Goal: Task Accomplishment & Management: Complete application form

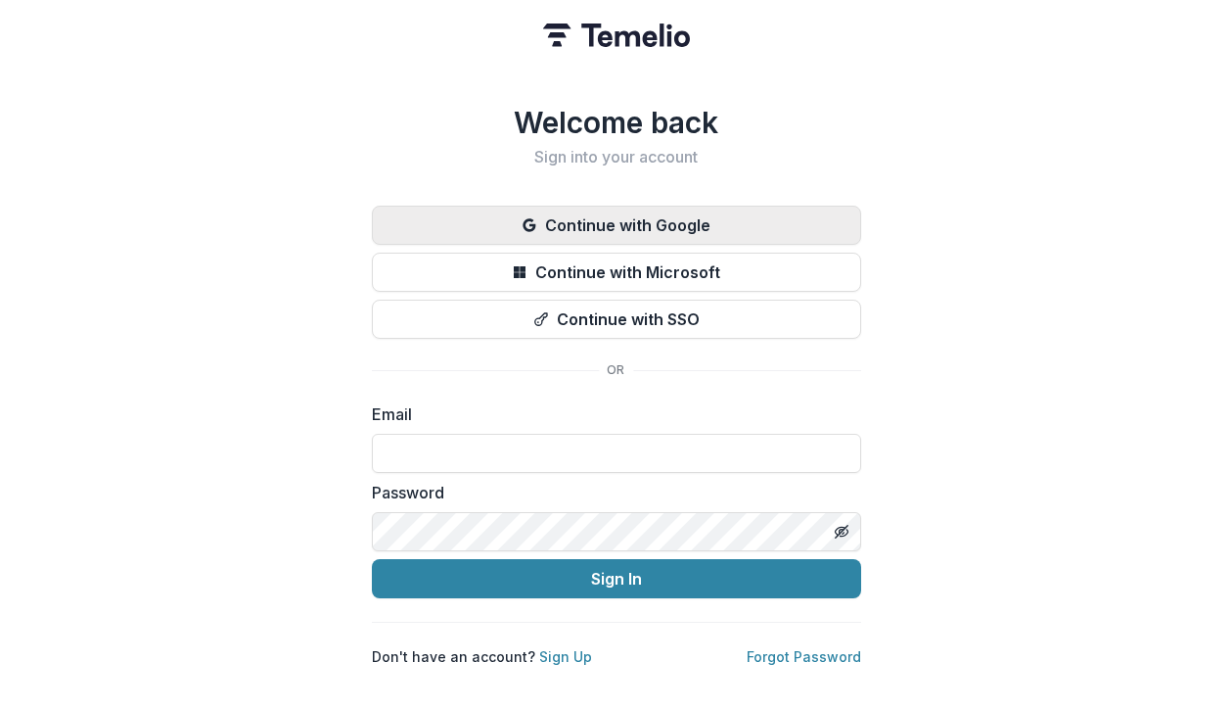
click at [692, 217] on button "Continue with Google" at bounding box center [616, 225] width 489 height 39
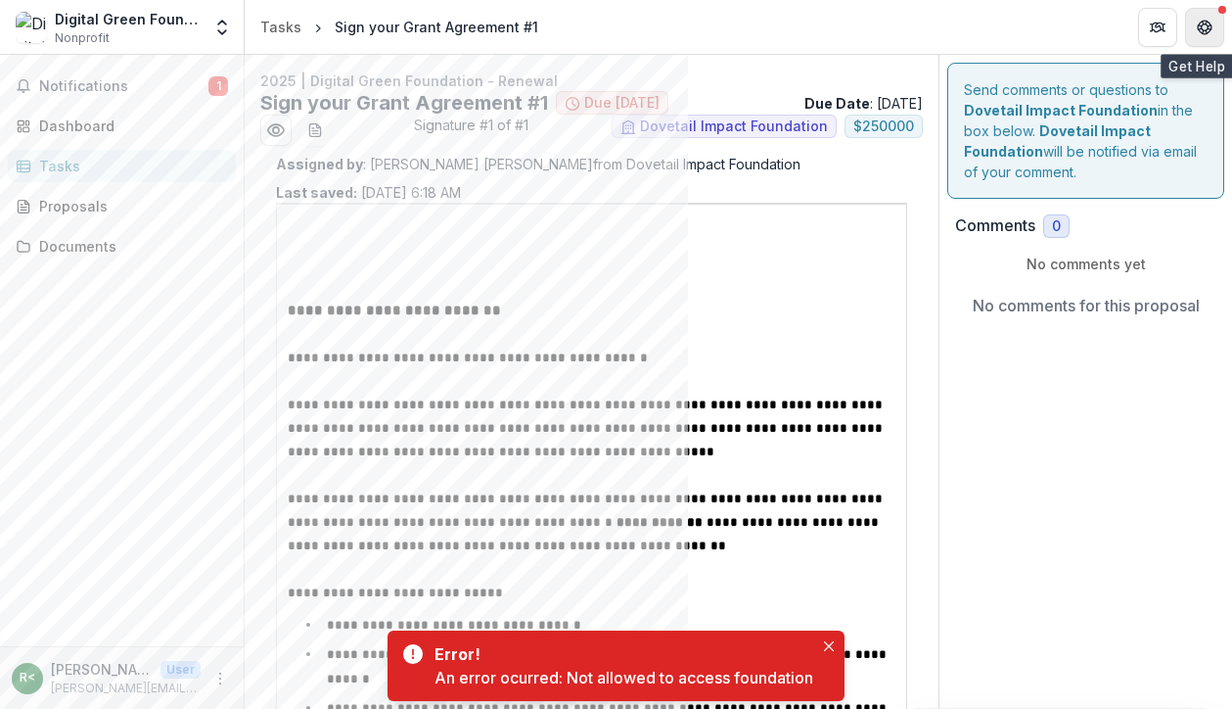
click at [1217, 25] on button "Get Help" at bounding box center [1204, 27] width 39 height 39
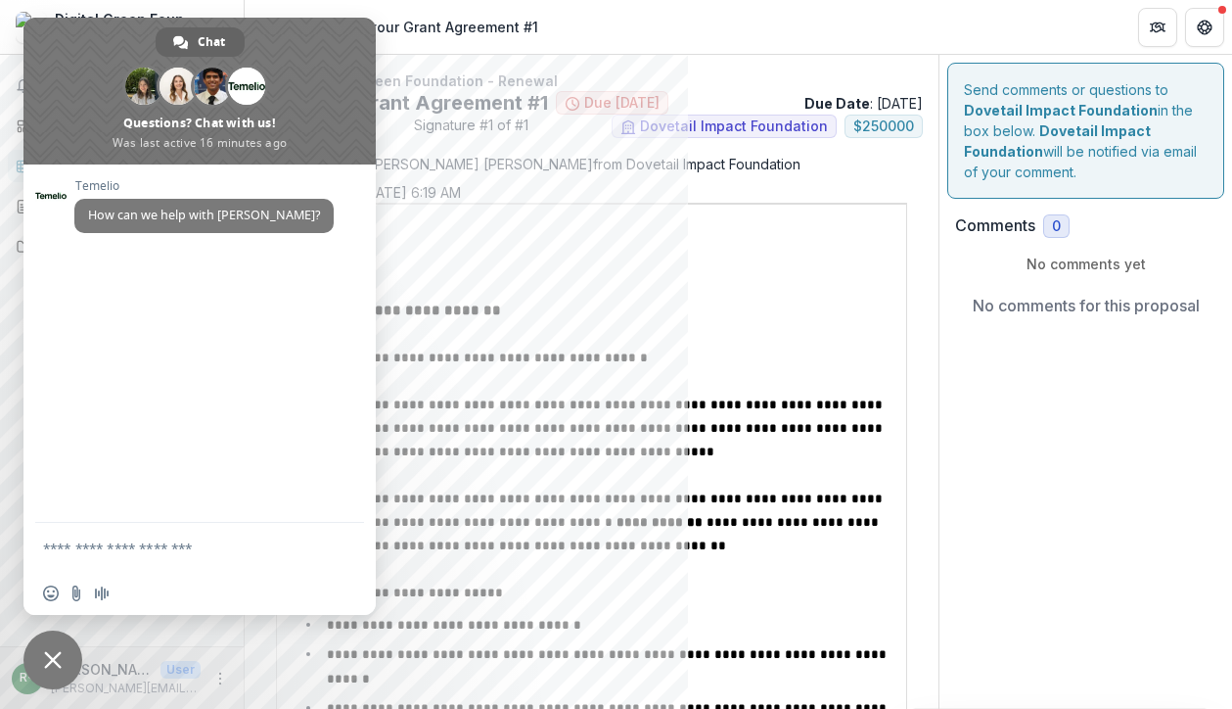
click at [58, 660] on span "Close chat" at bounding box center [53, 660] width 18 height 18
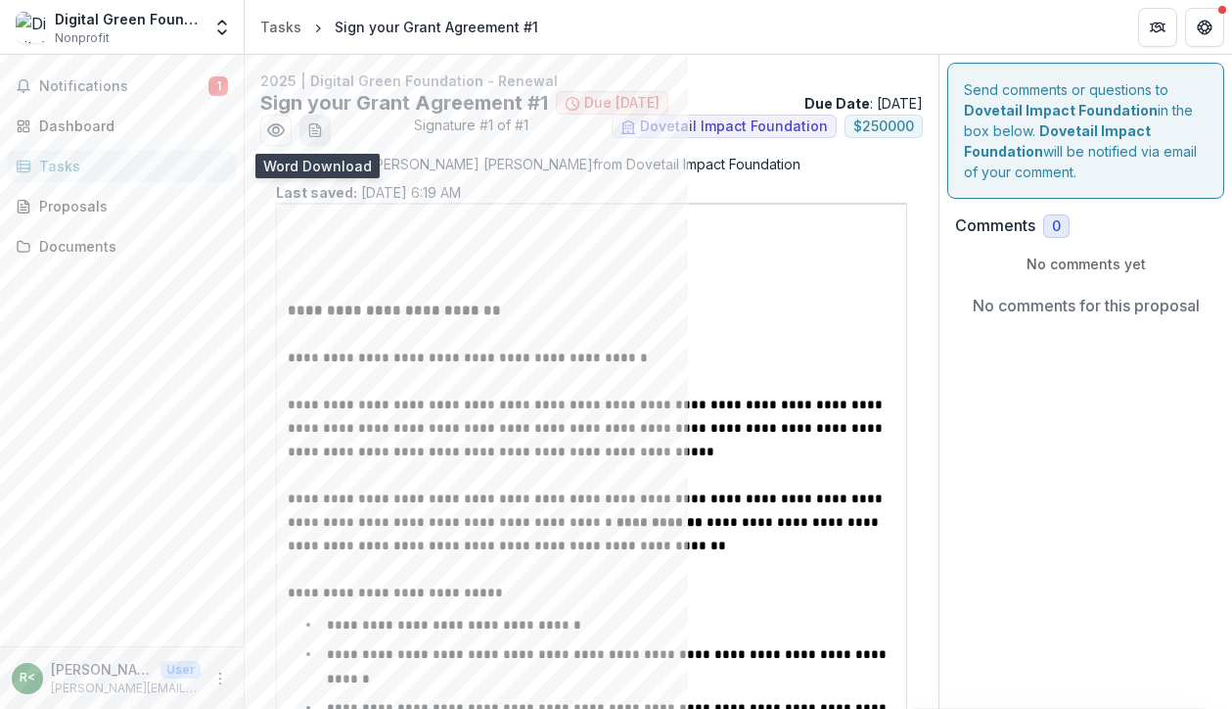
click at [314, 129] on icon "download-word-button" at bounding box center [315, 130] width 16 height 16
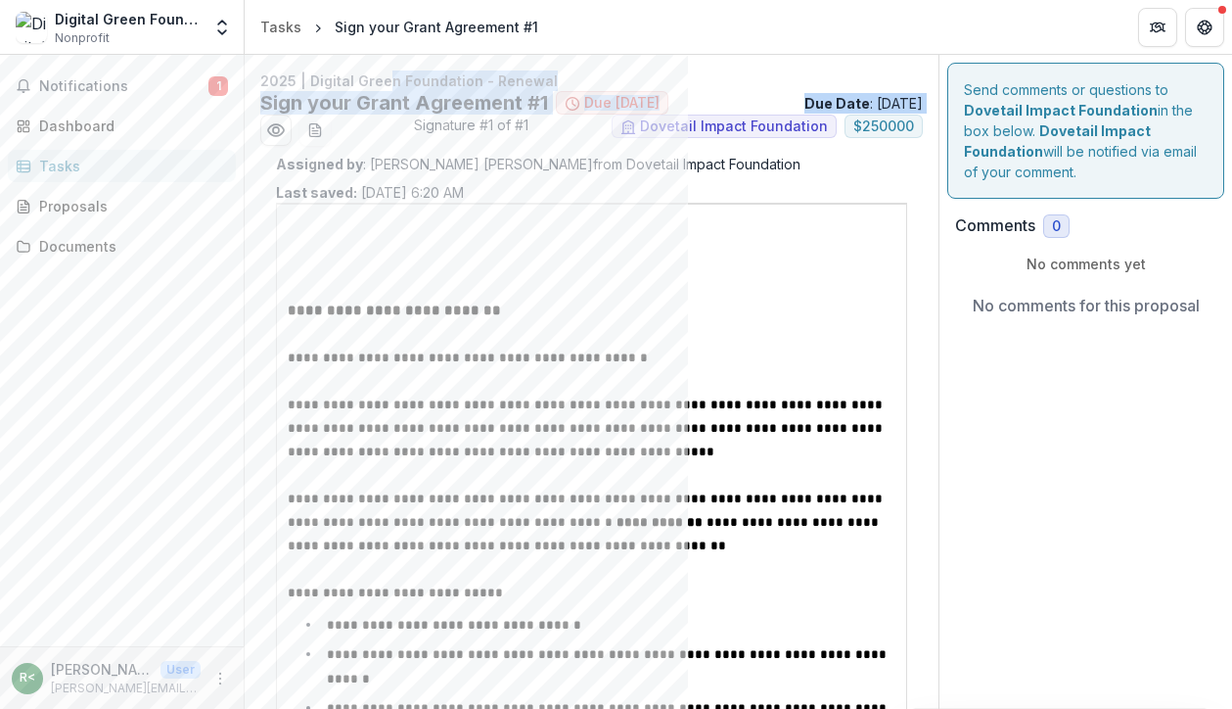
drag, startPoint x: 381, startPoint y: 87, endPoint x: 411, endPoint y: 123, distance: 47.3
click at [411, 123] on div "2025 | Digital Green Foundation - Renewal Sign your Grant Agreement #1 Due [DAT…" at bounding box center [591, 107] width 663 height 75
click at [283, 138] on icon "Preview e4f85031-01ad-41b4-80ff-5e46753c94c9.pdf" at bounding box center [276, 130] width 20 height 20
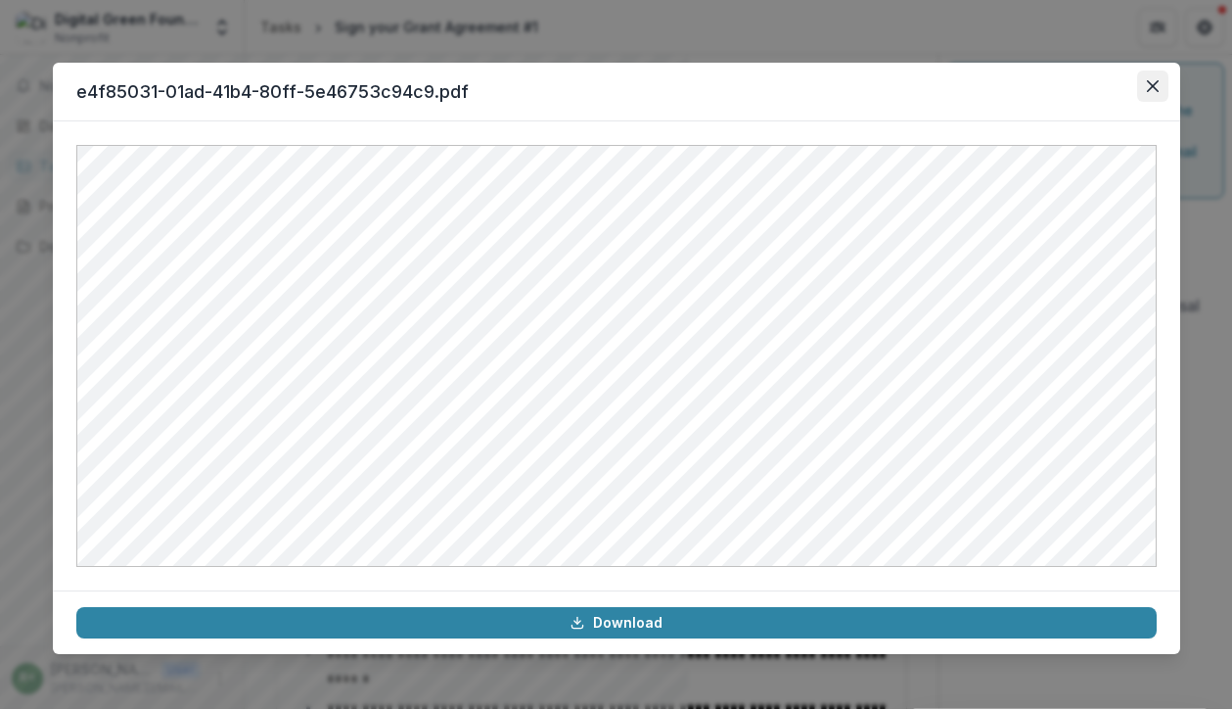
click at [1158, 89] on button "Close" at bounding box center [1152, 85] width 31 height 31
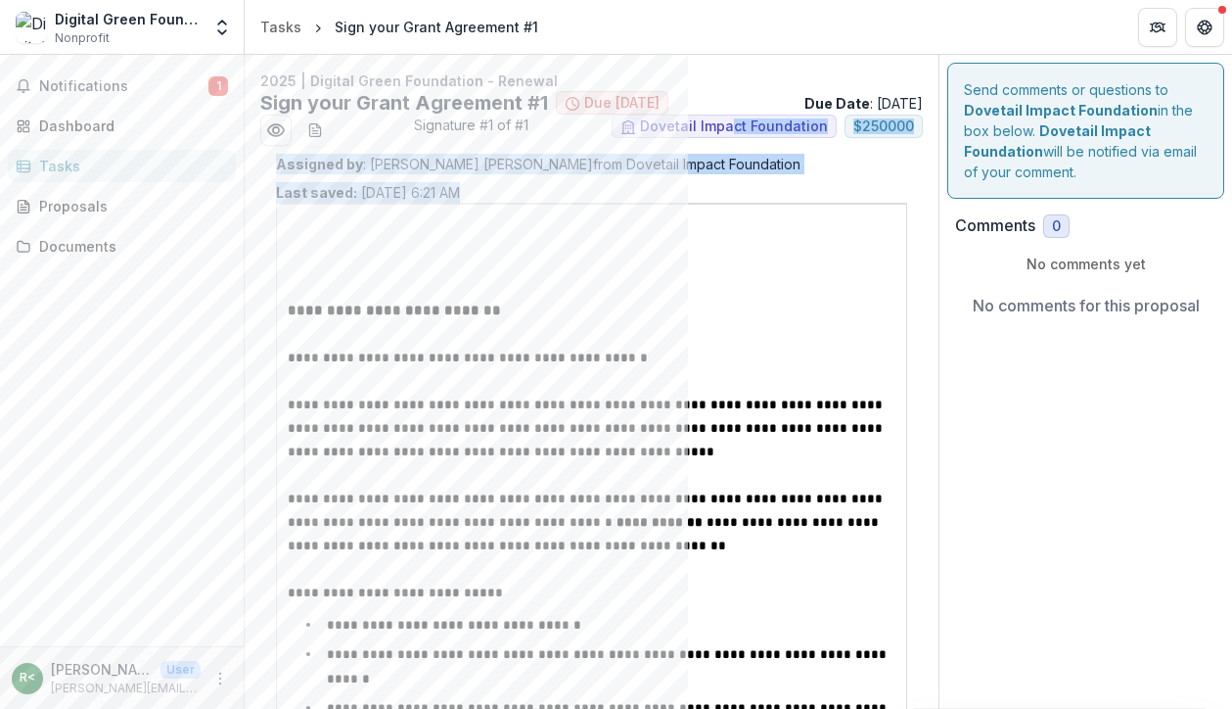
drag, startPoint x: 730, startPoint y: 119, endPoint x: 782, endPoint y: 301, distance: 188.4
click at [782, 301] on p "**********" at bounding box center [592, 310] width 609 height 23
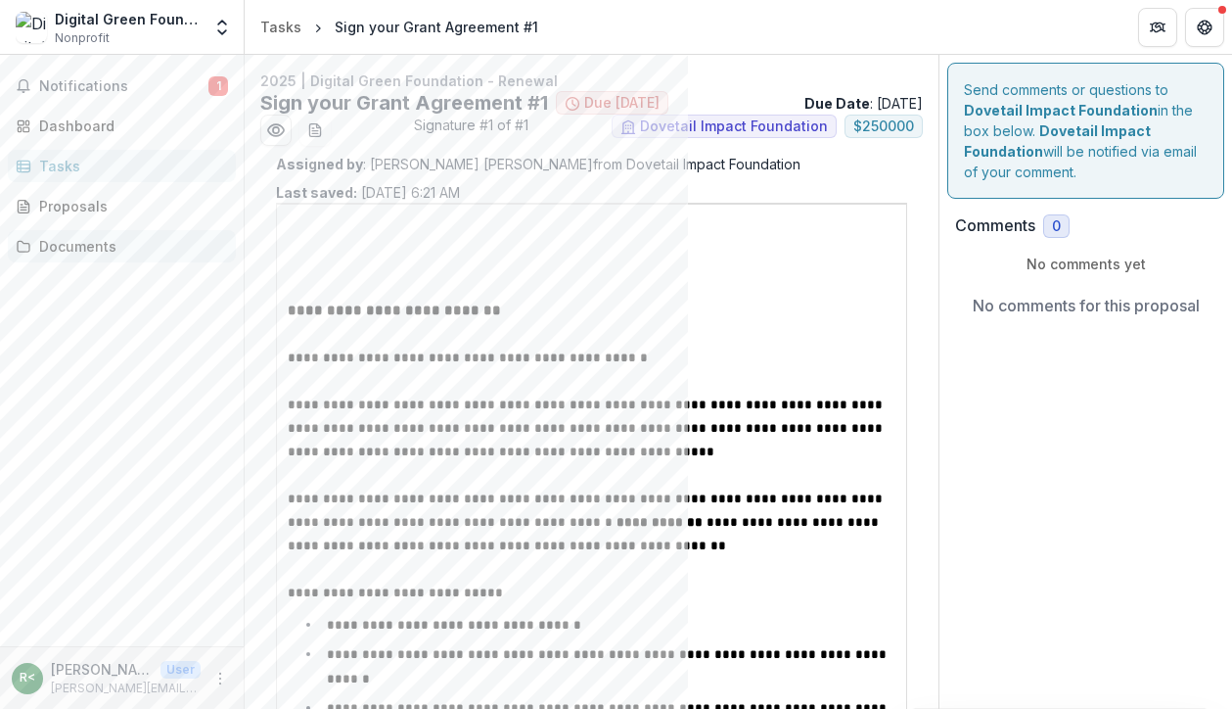
click at [82, 248] on div "Documents" at bounding box center [129, 246] width 181 height 21
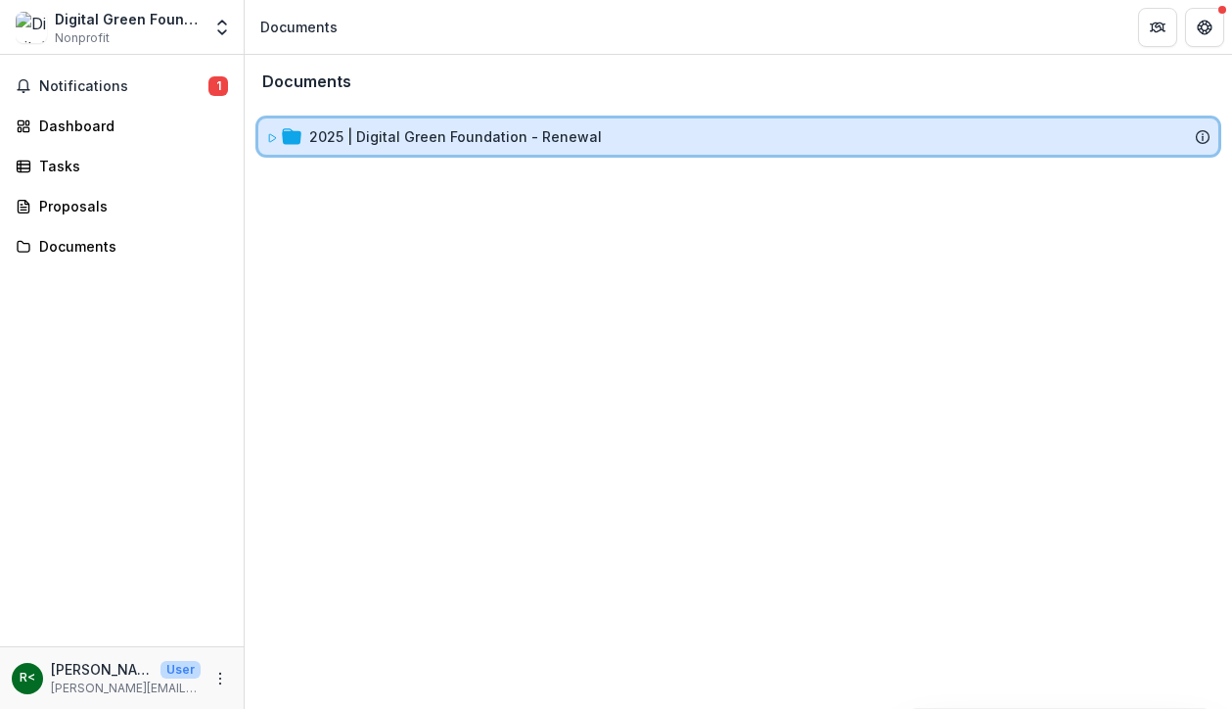
click at [268, 138] on icon at bounding box center [272, 138] width 12 height 12
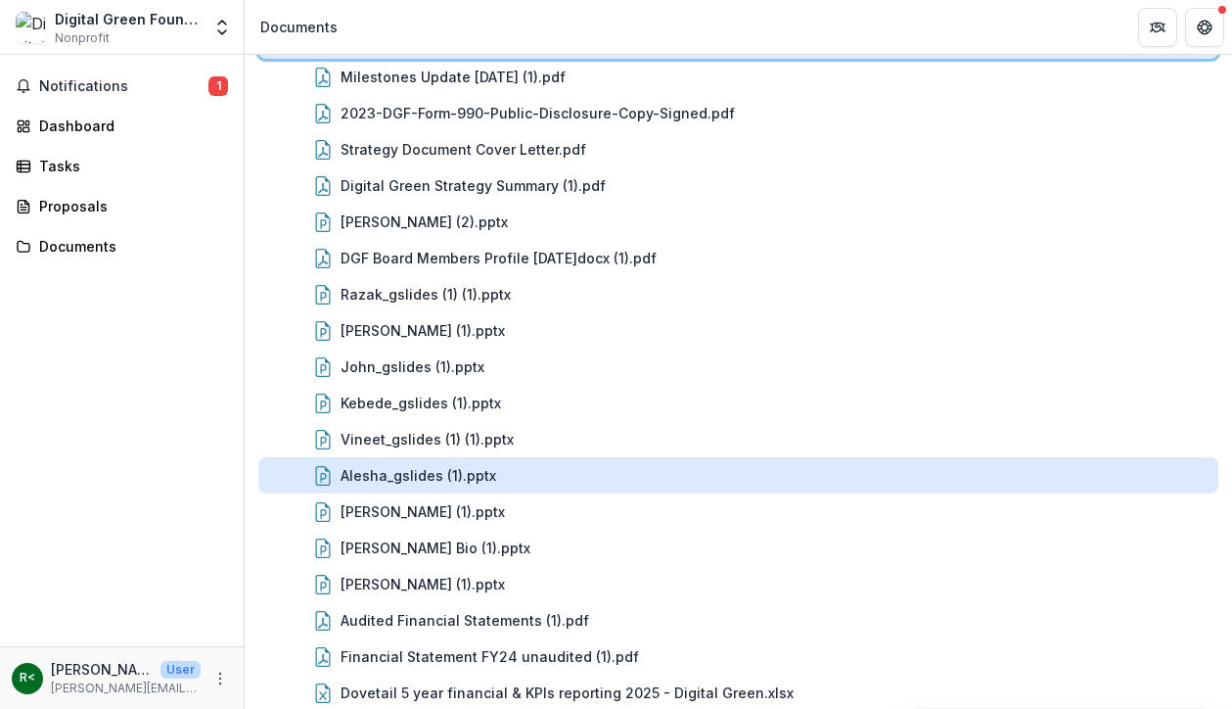
scroll to position [112, 0]
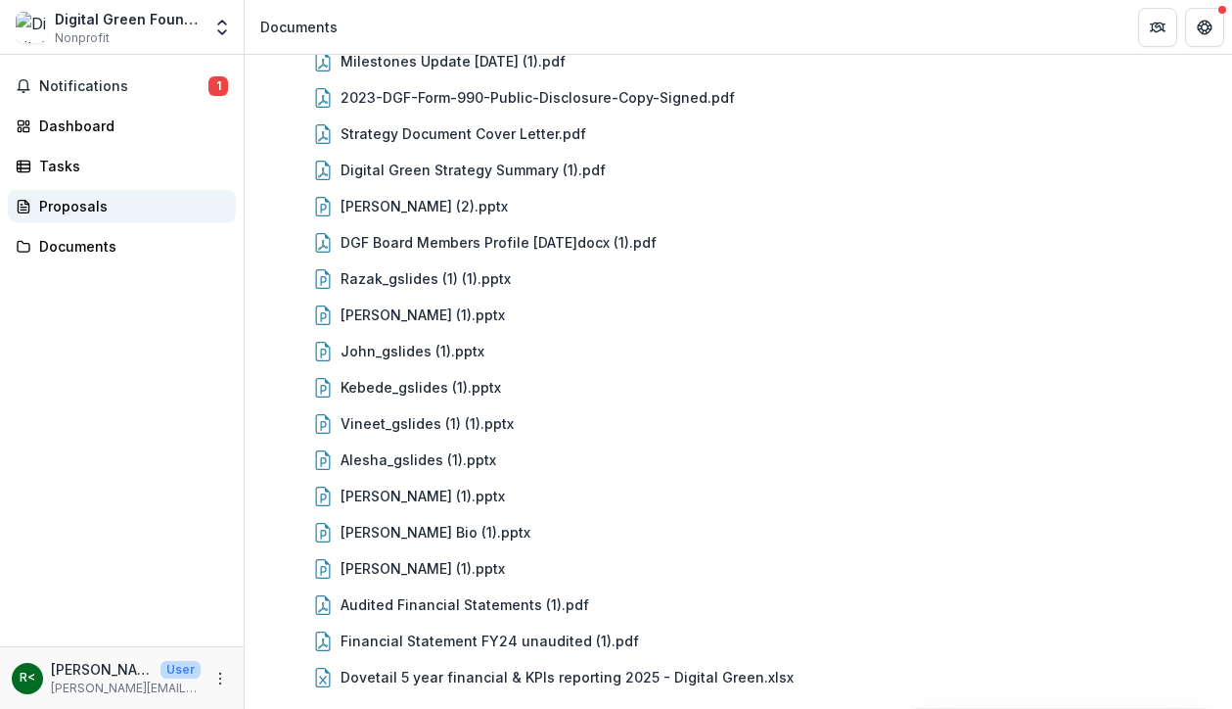
click at [27, 204] on icon at bounding box center [24, 207] width 16 height 16
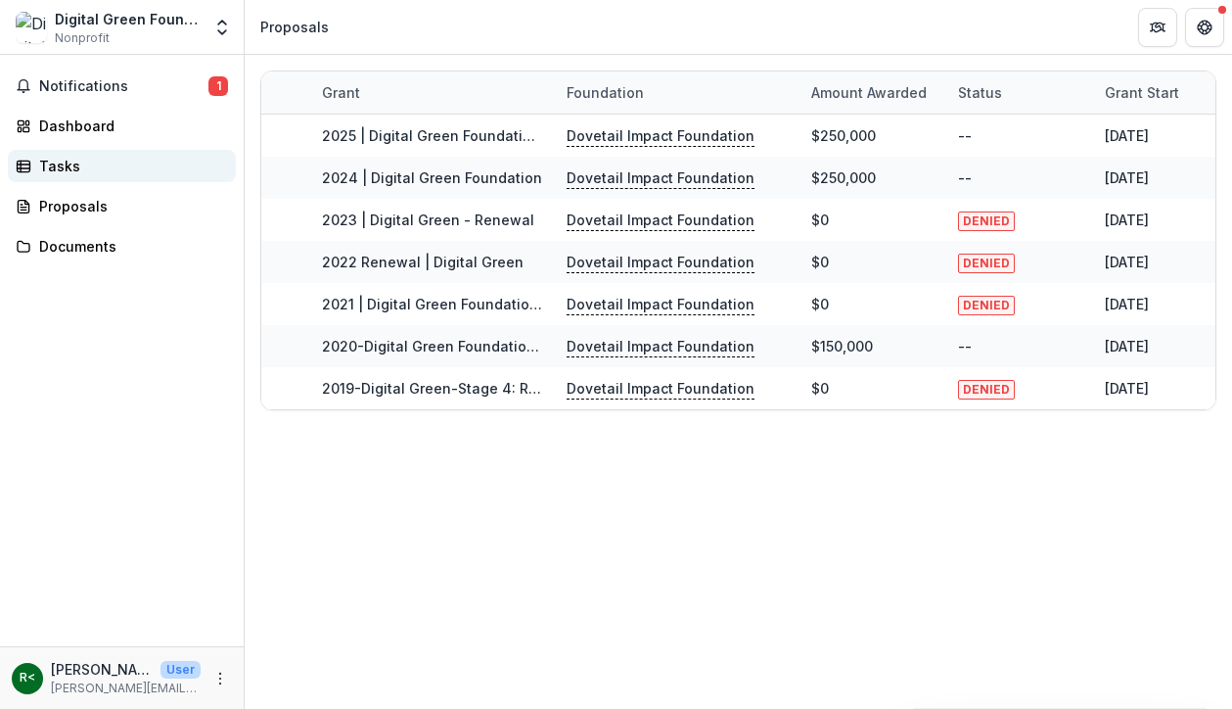
click at [36, 167] on link "Tasks" at bounding box center [122, 166] width 228 height 32
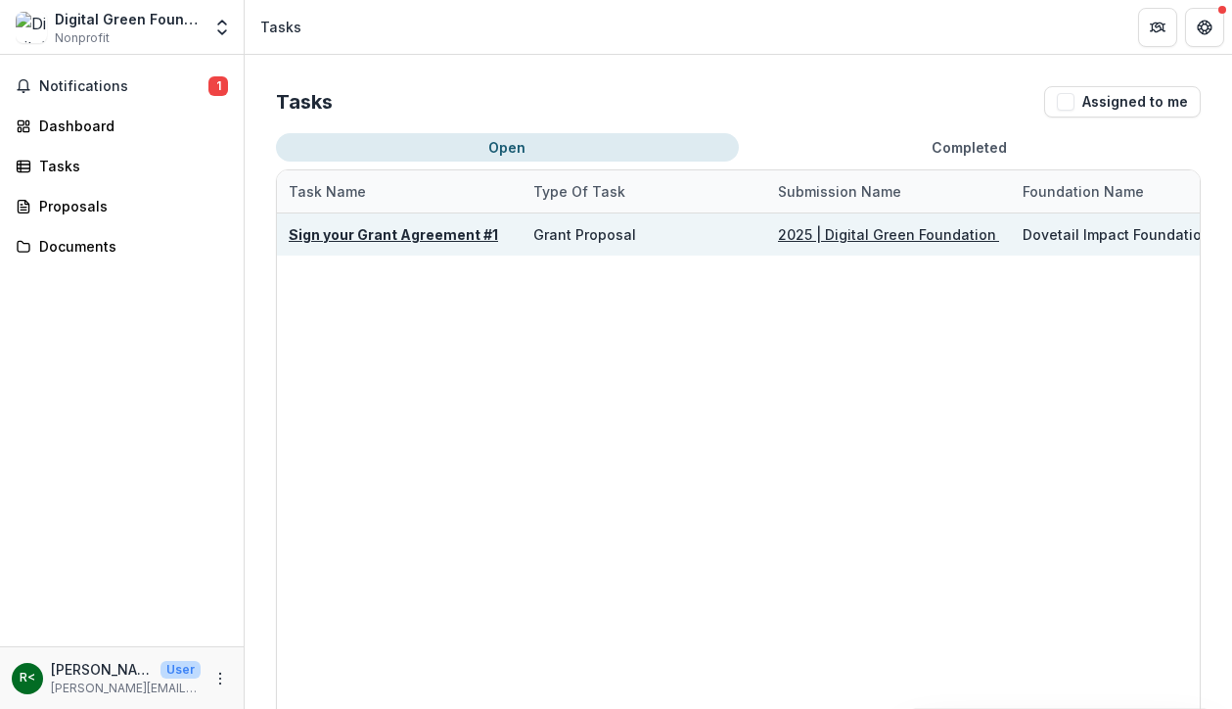
click at [335, 238] on u "Sign your Grant Agreement #1" at bounding box center [393, 234] width 209 height 17
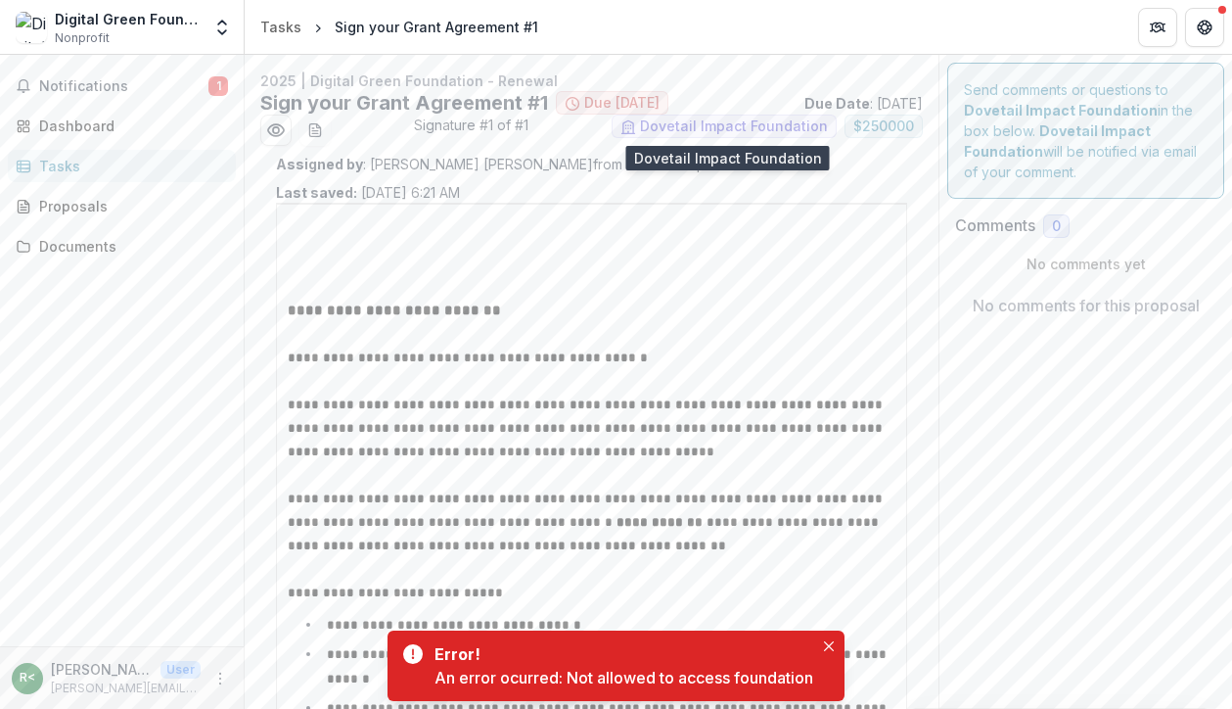
click at [672, 115] on span "Dovetail Impact Foundation" at bounding box center [724, 126] width 225 height 23
click at [674, 127] on span "Dovetail Impact Foundation" at bounding box center [734, 126] width 188 height 17
click at [829, 655] on button "Close" at bounding box center [828, 645] width 23 height 23
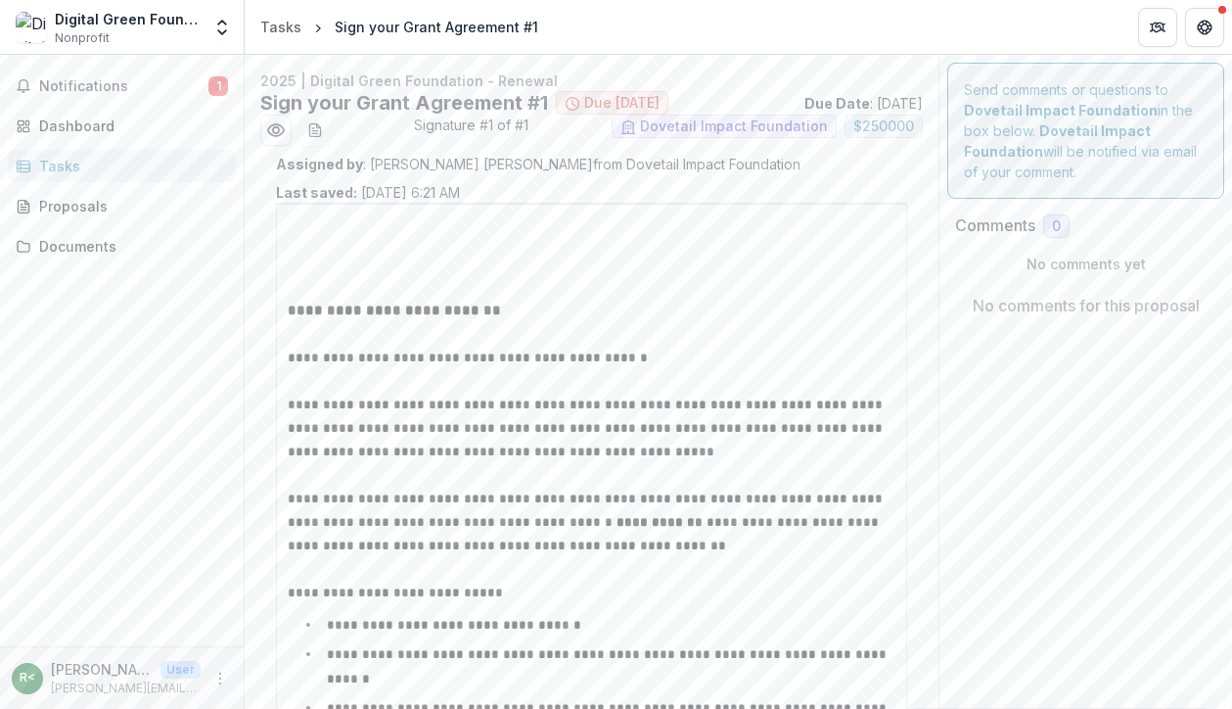
click at [271, 11] on header "Tasks Sign your Grant Agreement #1" at bounding box center [739, 27] width 988 height 54
click at [271, 12] on header "Tasks Sign your Grant Agreement #1" at bounding box center [739, 27] width 988 height 54
click at [276, 14] on link "Tasks" at bounding box center [281, 27] width 57 height 28
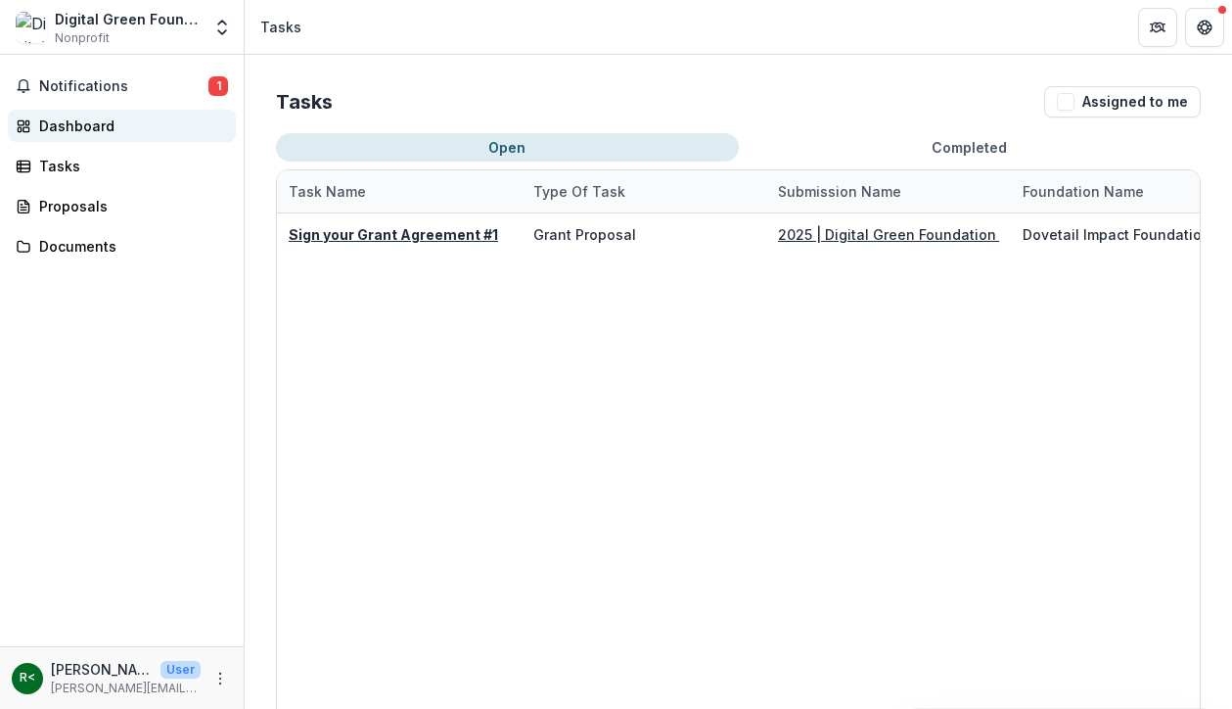
click at [65, 134] on div "Dashboard" at bounding box center [129, 126] width 181 height 21
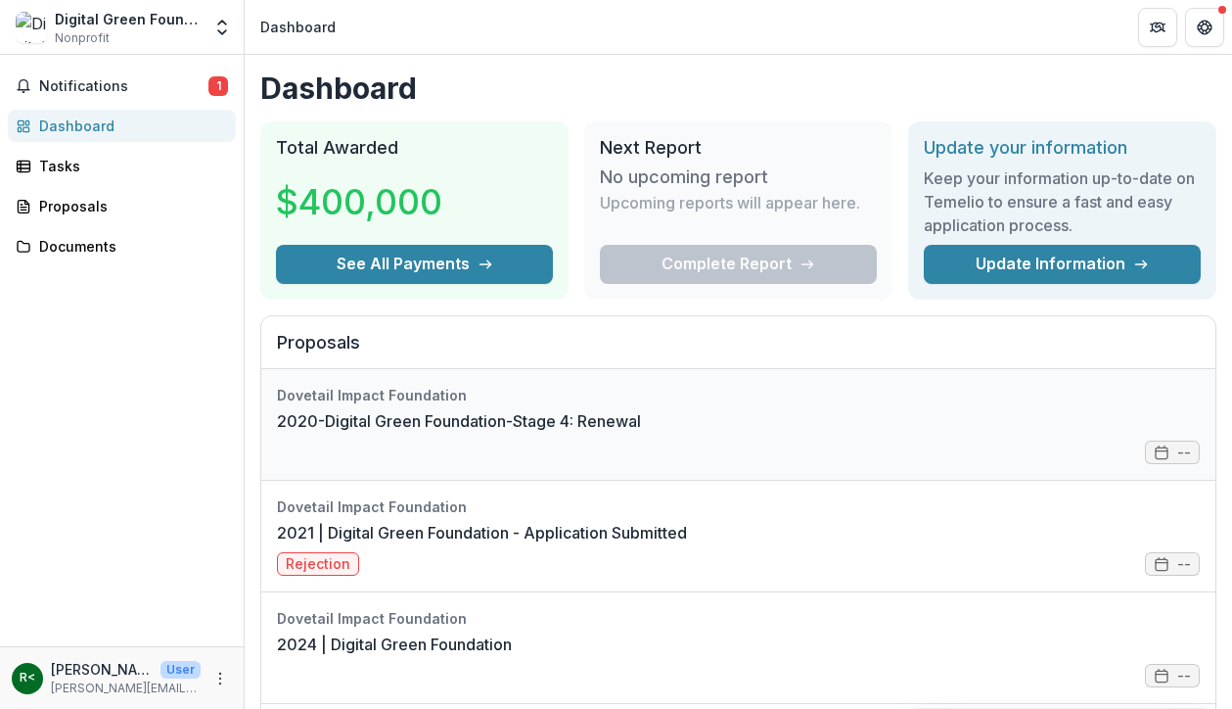
click at [641, 433] on link "2020-Digital Green Foundation-Stage 4: Renewal" at bounding box center [459, 420] width 364 height 23
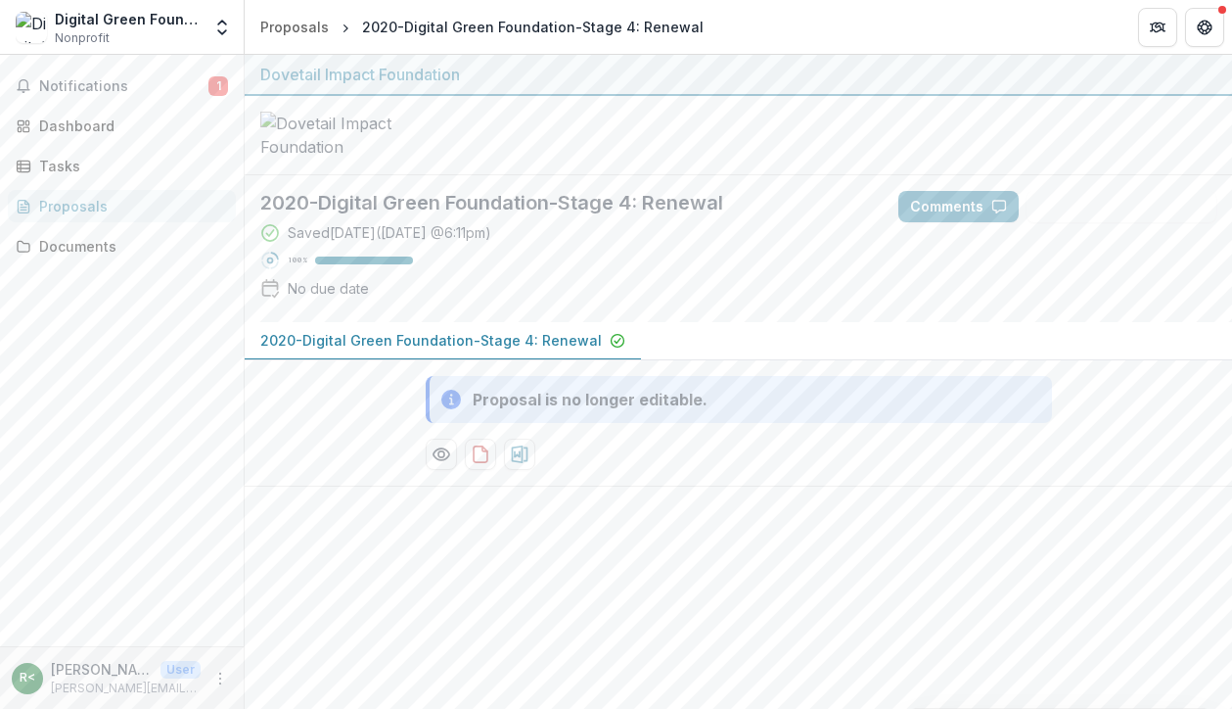
click at [438, 350] on p "2020-Digital Green Foundation-Stage 4: Renewal" at bounding box center [431, 340] width 342 height 21
click at [436, 347] on p "2020-Digital Green Foundation-Stage 4: Renewal" at bounding box center [431, 340] width 342 height 21
click at [93, 124] on div "Dashboard" at bounding box center [129, 126] width 181 height 21
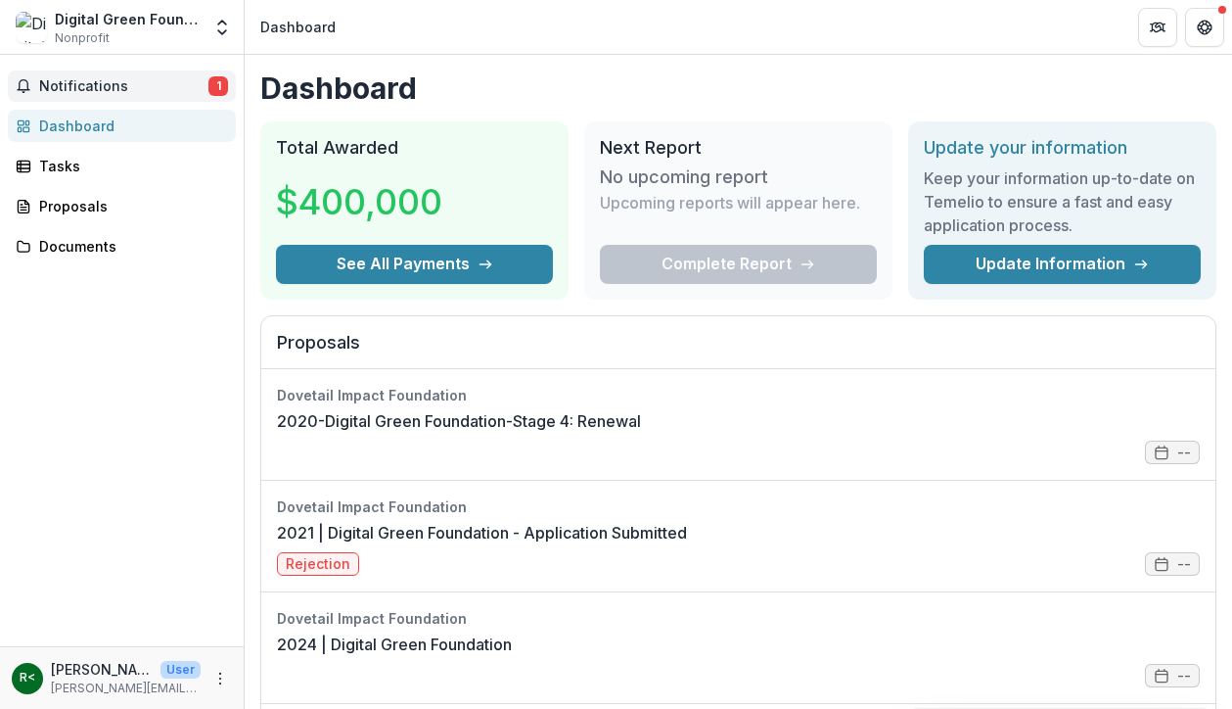
click at [89, 86] on span "Notifications" at bounding box center [123, 86] width 169 height 17
click at [63, 251] on div "Documents" at bounding box center [129, 246] width 181 height 21
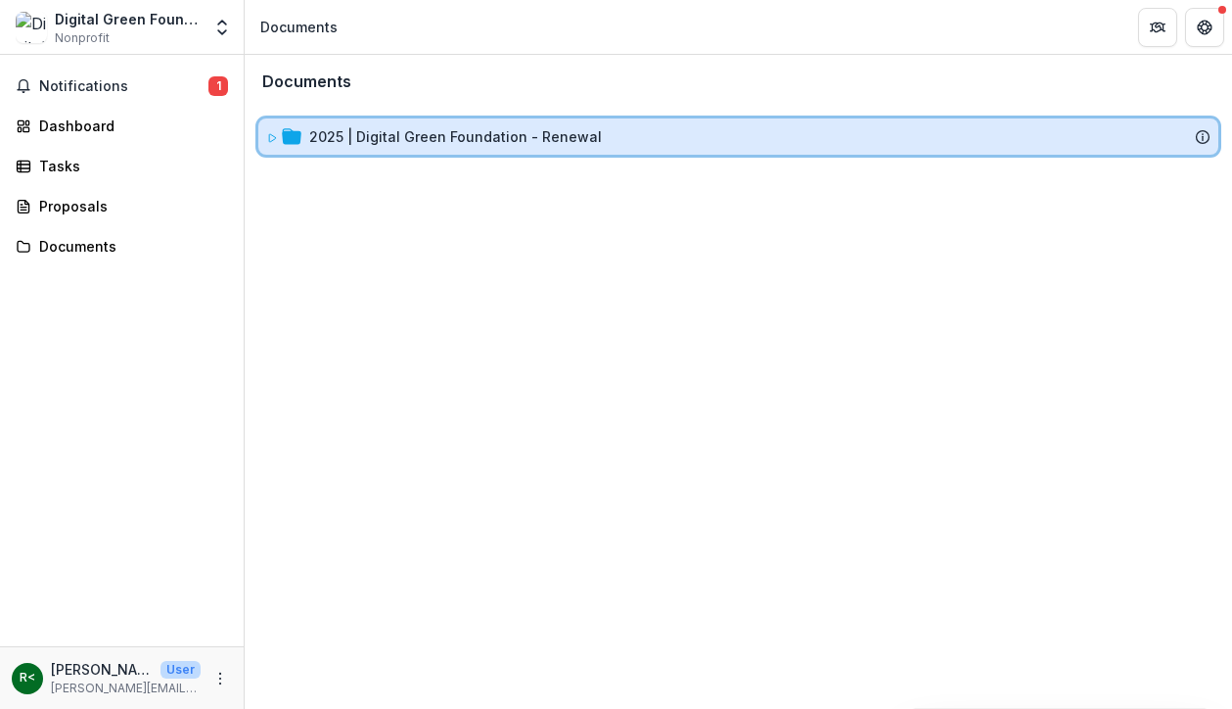
click at [269, 137] on icon at bounding box center [272, 138] width 7 height 8
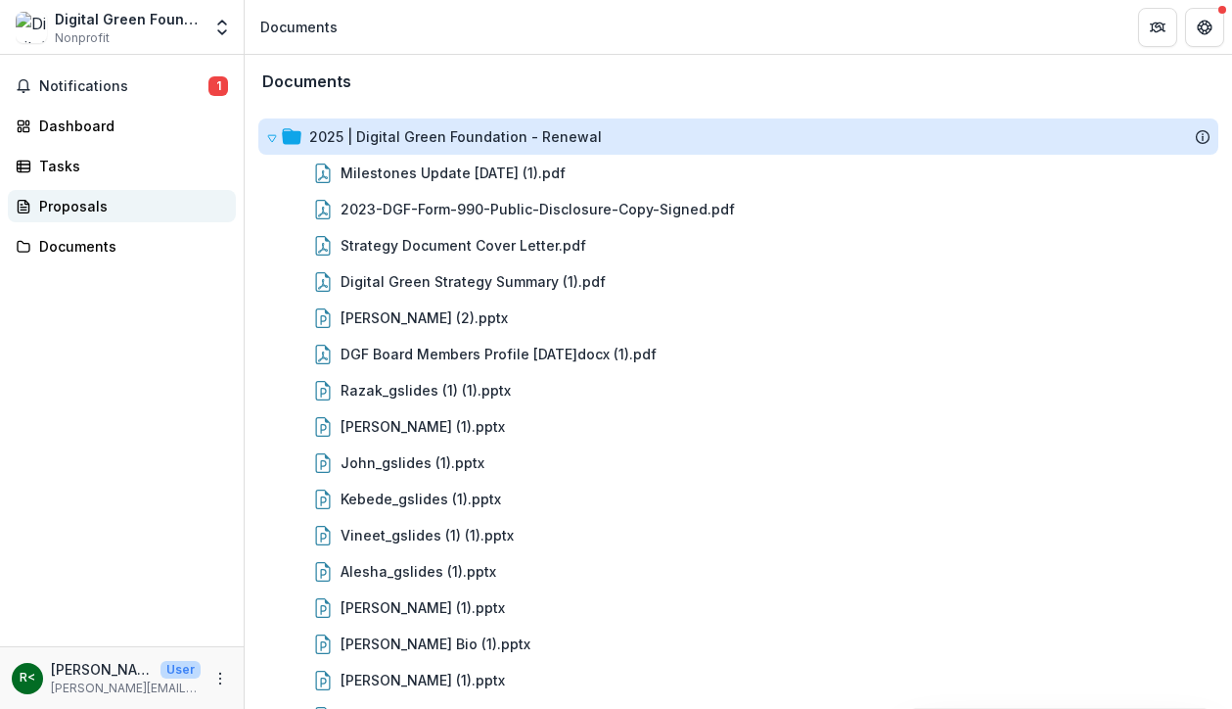
click at [75, 211] on div "Proposals" at bounding box center [129, 206] width 181 height 21
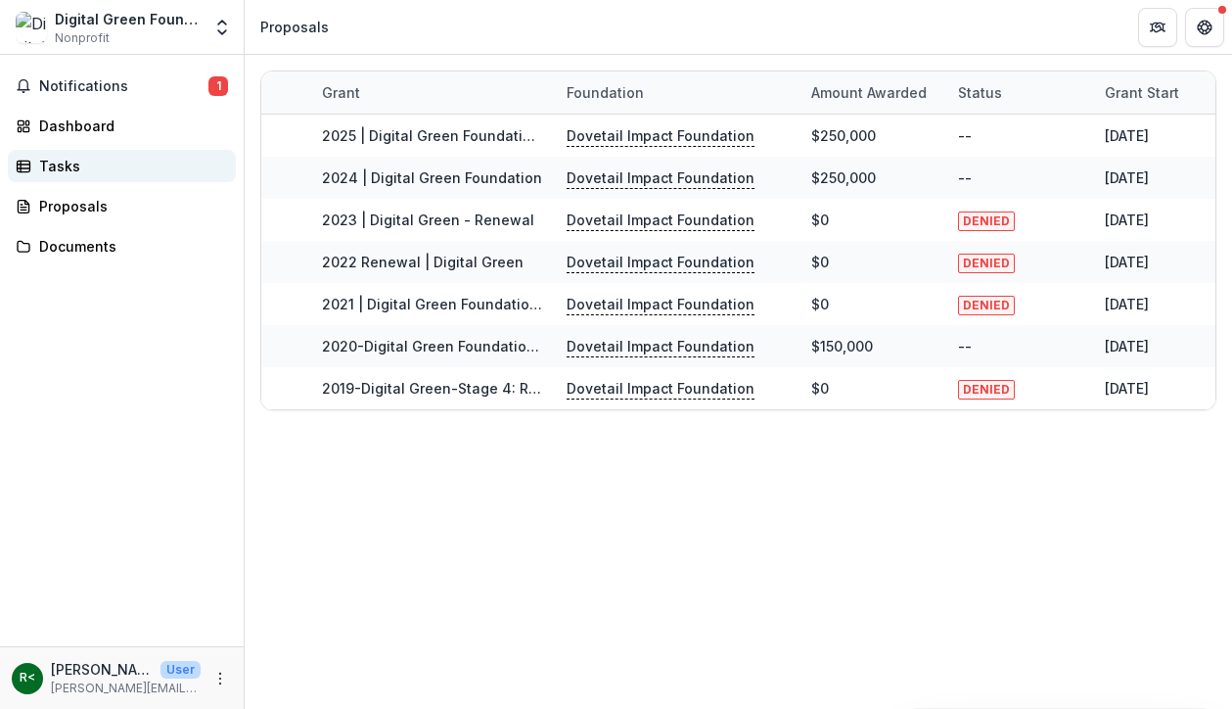
click at [34, 163] on link "Tasks" at bounding box center [122, 166] width 228 height 32
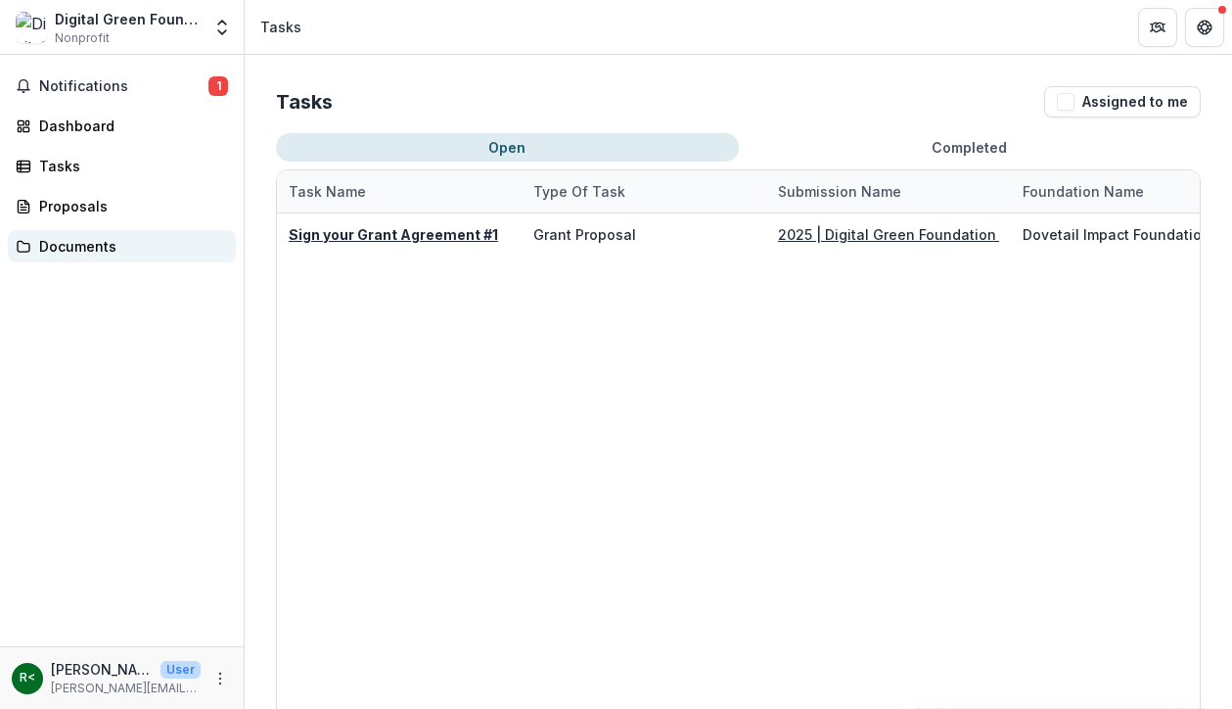
click at [84, 253] on div "Documents" at bounding box center [129, 246] width 181 height 21
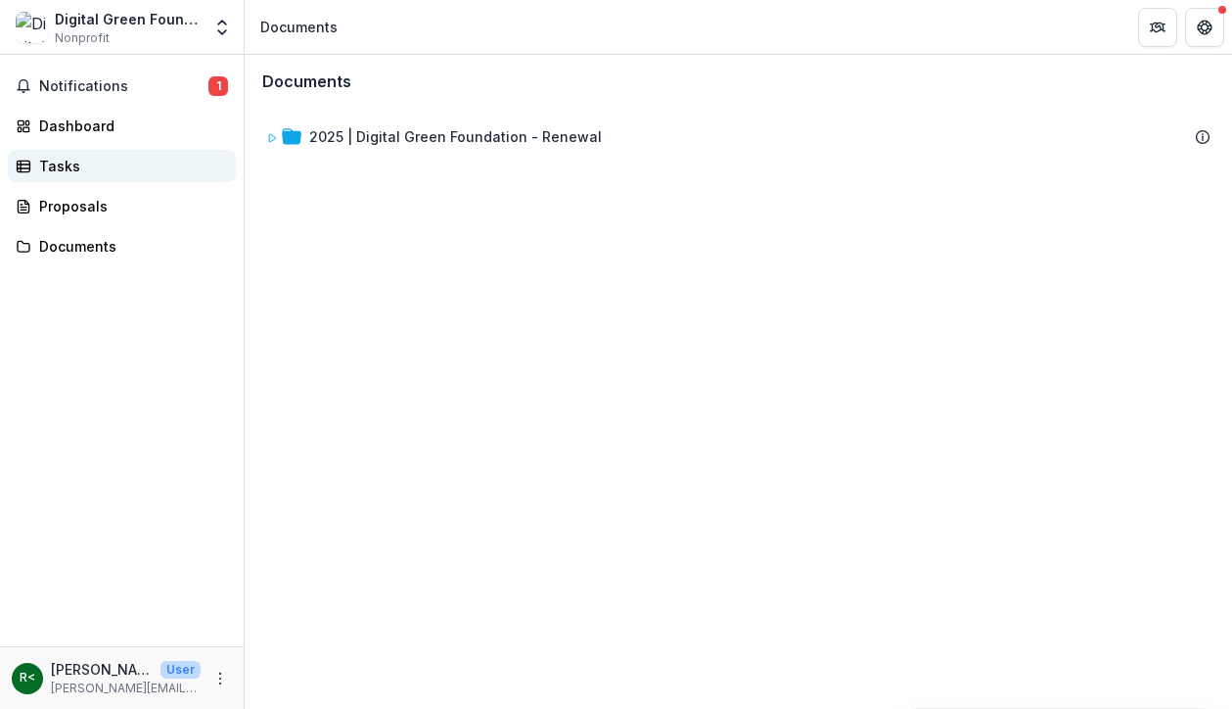
click at [85, 150] on link "Tasks" at bounding box center [122, 166] width 228 height 32
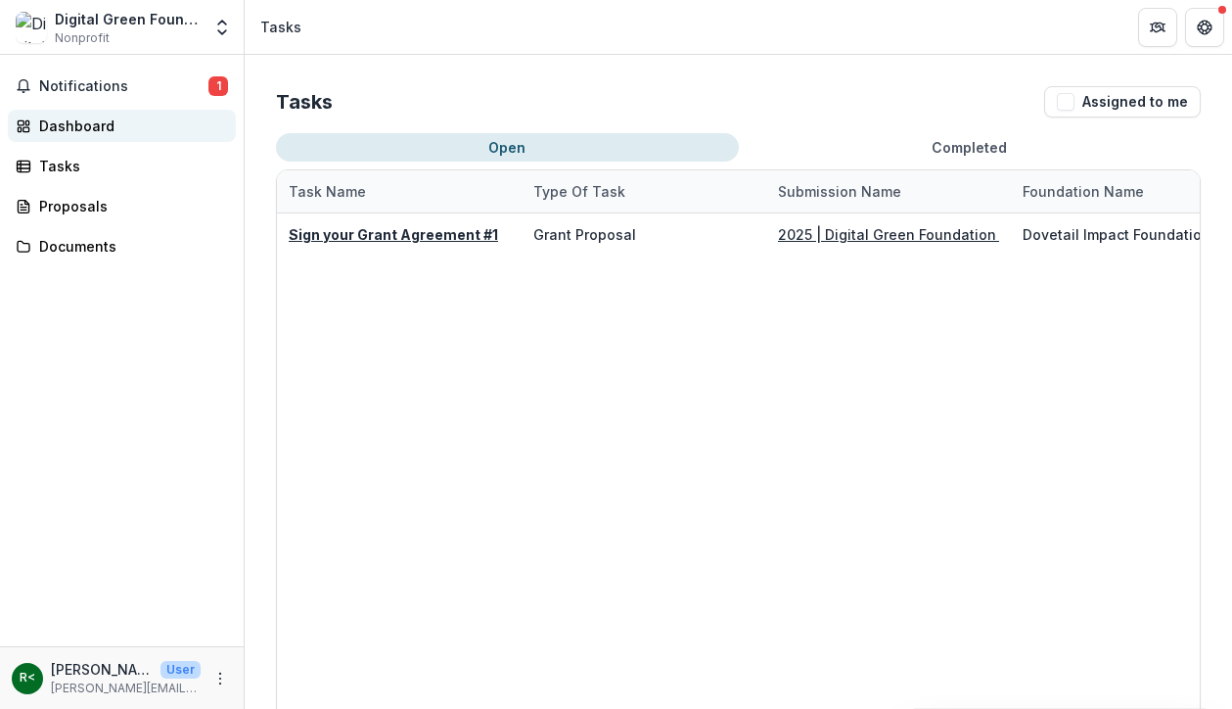
click at [86, 129] on div "Dashboard" at bounding box center [129, 126] width 181 height 21
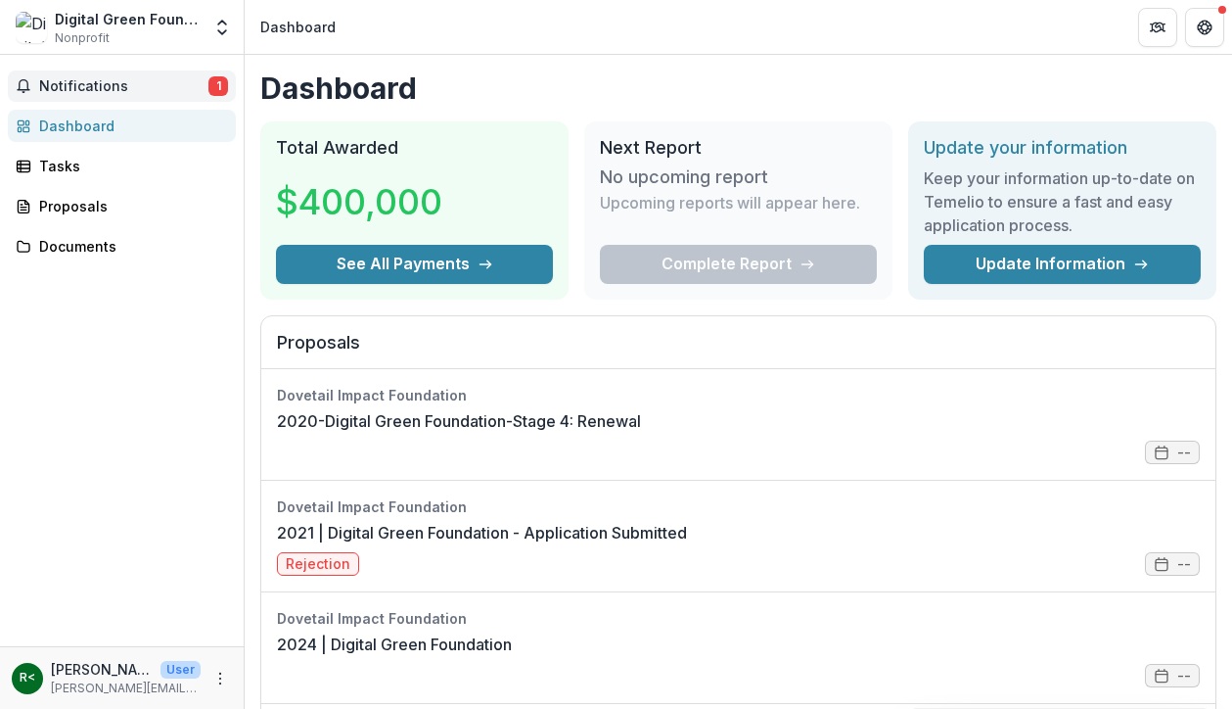
click at [83, 99] on button "Notifications 1" at bounding box center [122, 85] width 228 height 31
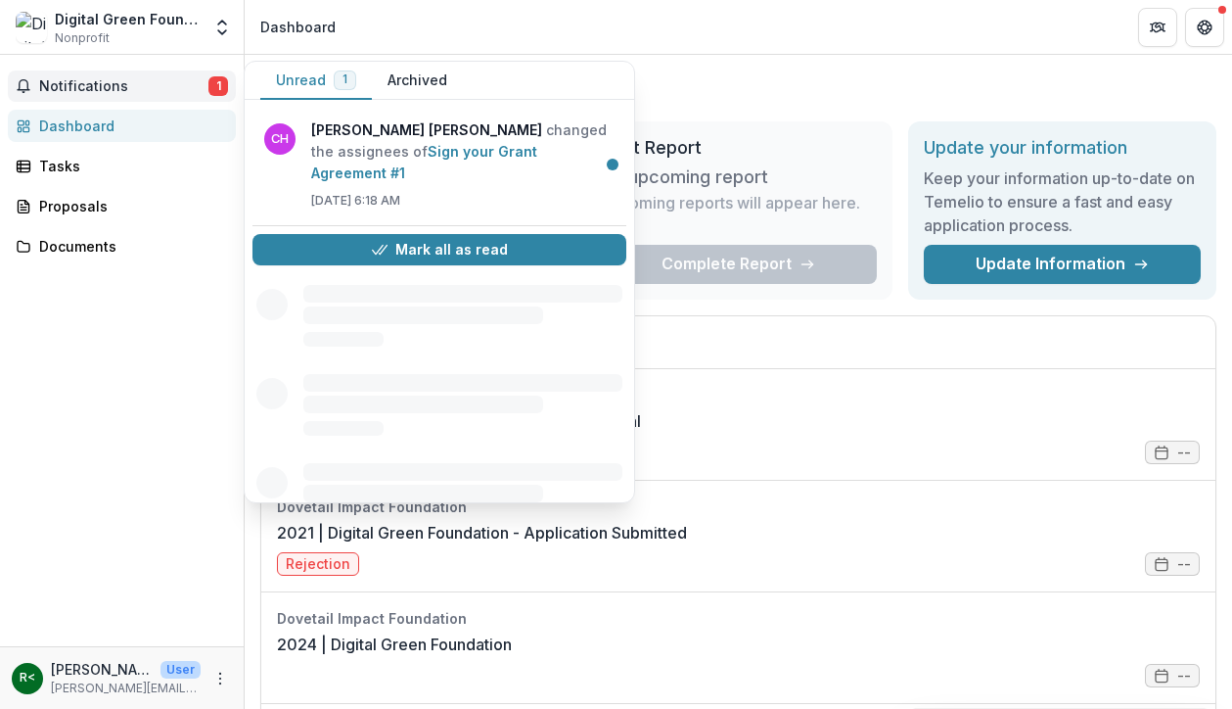
click at [83, 99] on button "Notifications 1" at bounding box center [122, 85] width 228 height 31
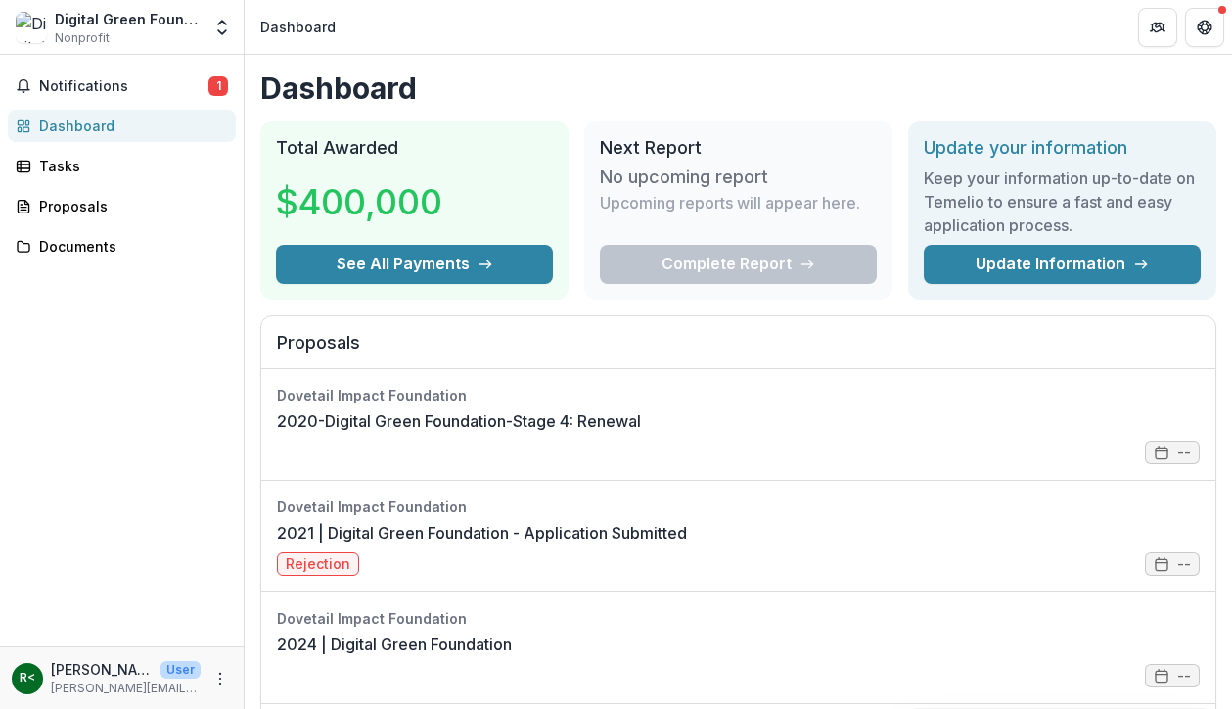
click at [284, 31] on div "Dashboard" at bounding box center [297, 27] width 75 height 21
click at [214, 27] on icon "Open entity switcher" at bounding box center [222, 28] width 20 height 20
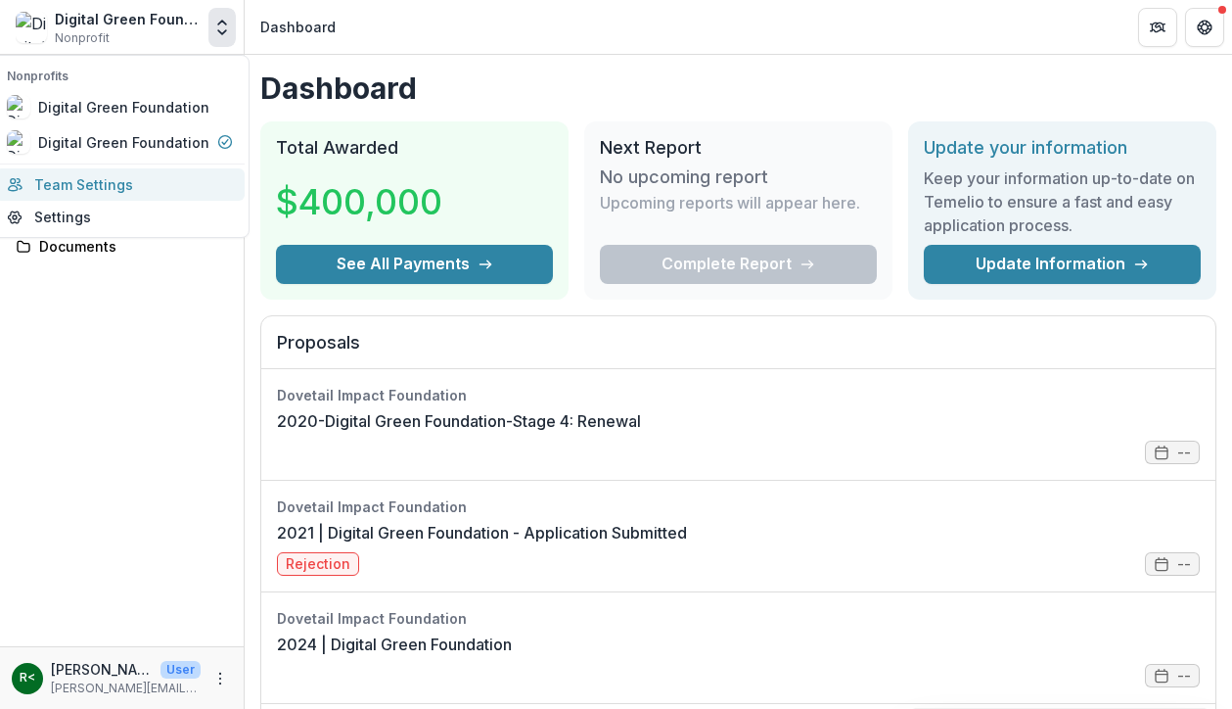
click at [97, 181] on link "Team Settings" at bounding box center [120, 184] width 250 height 32
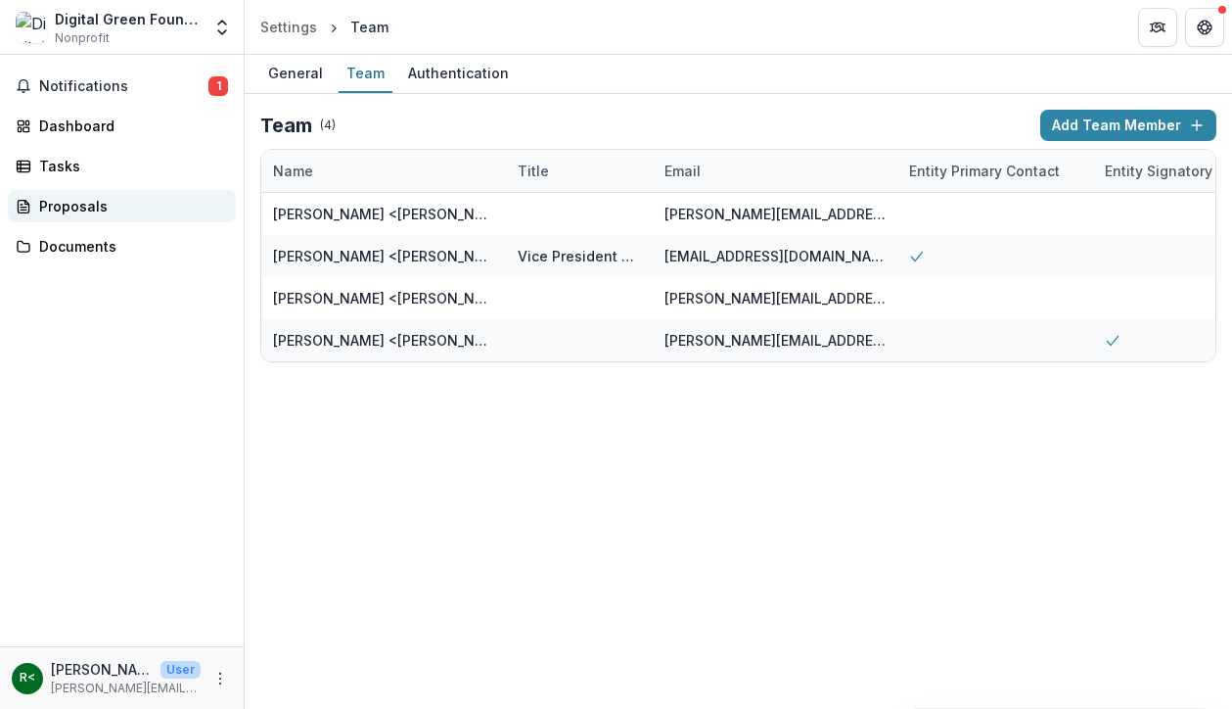
click at [97, 192] on link "Proposals" at bounding box center [122, 206] width 228 height 32
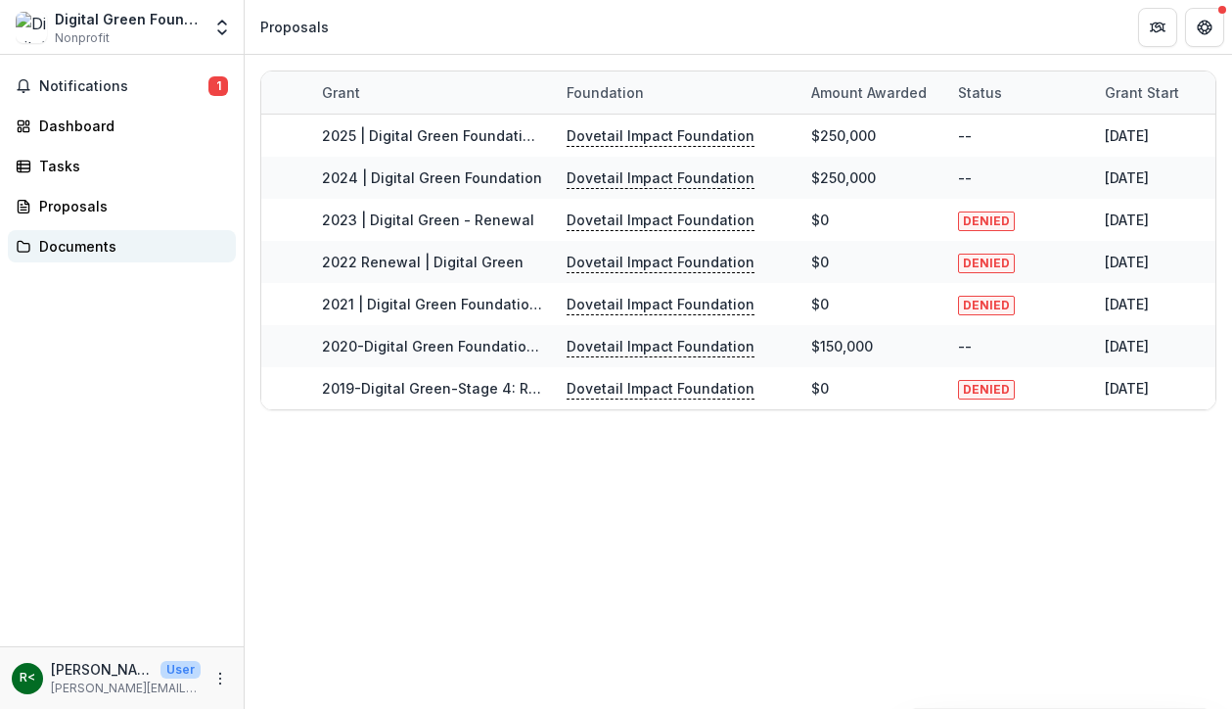
click at [85, 233] on link "Documents" at bounding box center [122, 246] width 228 height 32
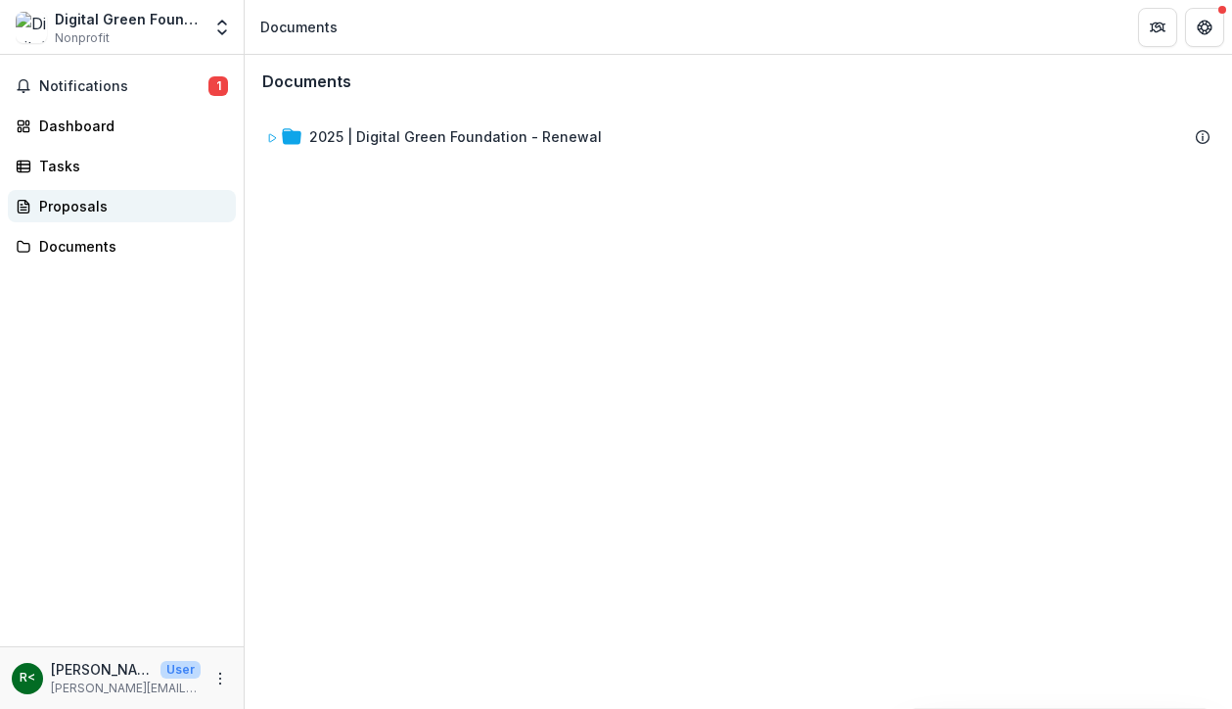
click at [87, 194] on link "Proposals" at bounding box center [122, 206] width 228 height 32
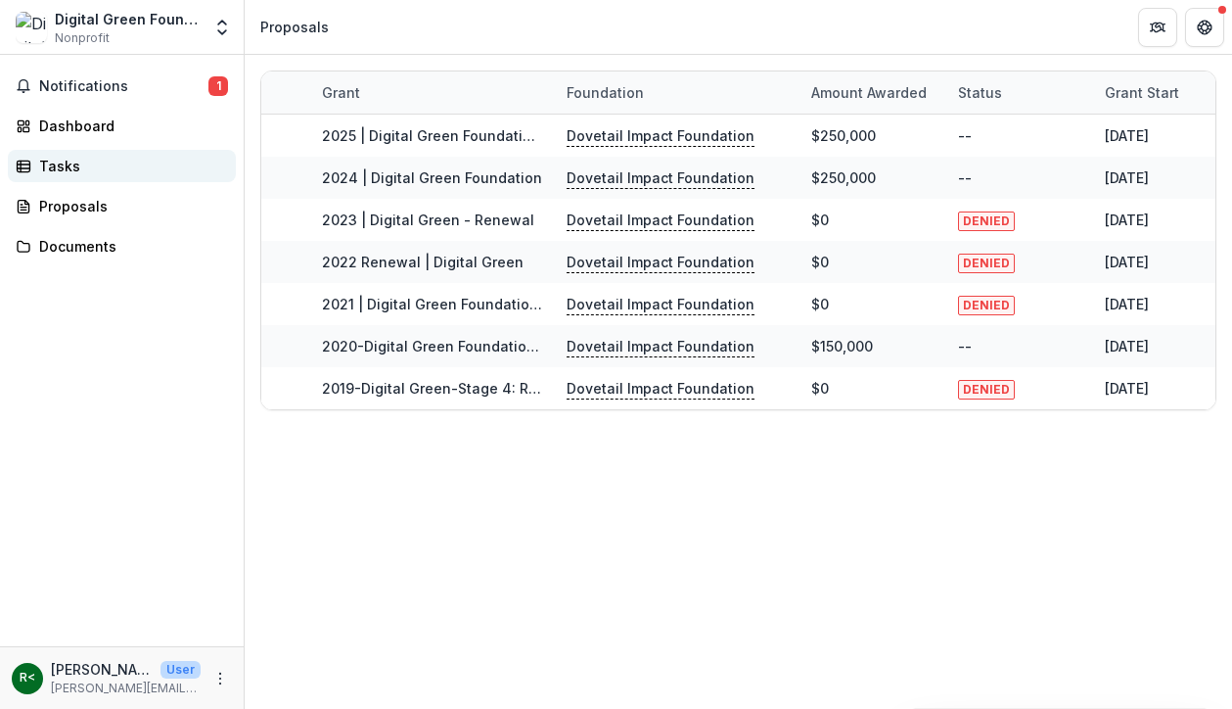
click at [77, 164] on div "Tasks" at bounding box center [129, 166] width 181 height 21
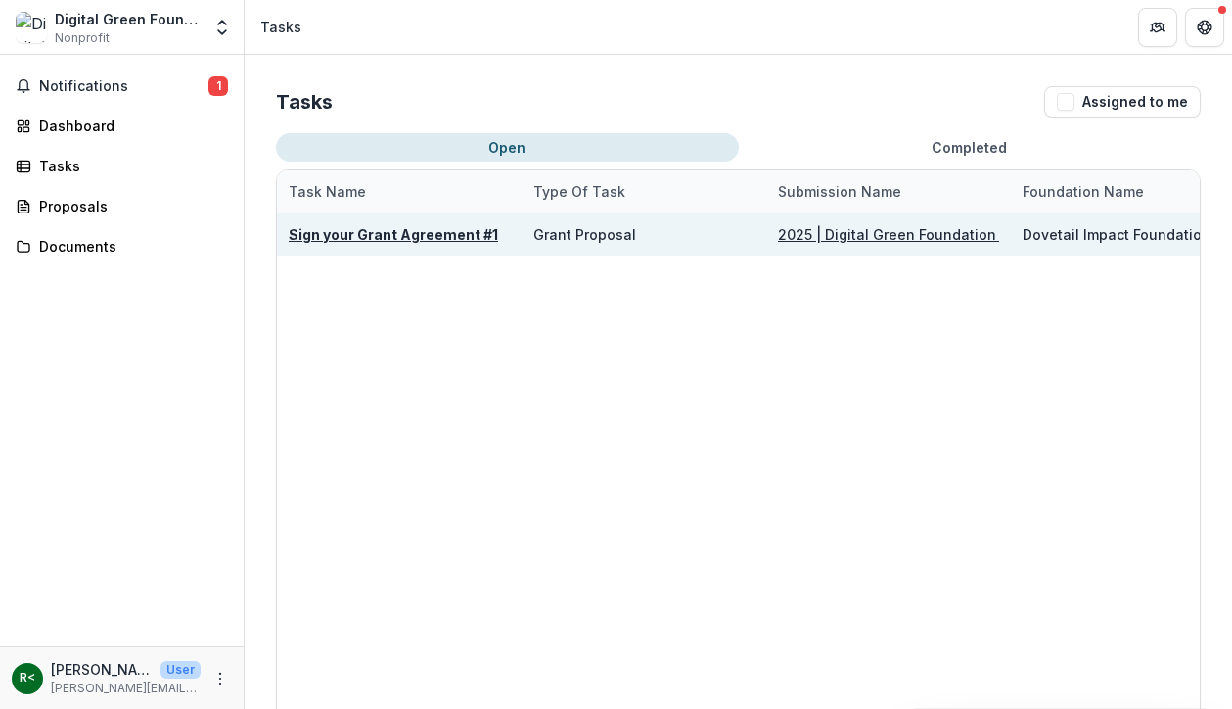
click at [375, 233] on u "Sign your Grant Agreement #1" at bounding box center [393, 234] width 209 height 17
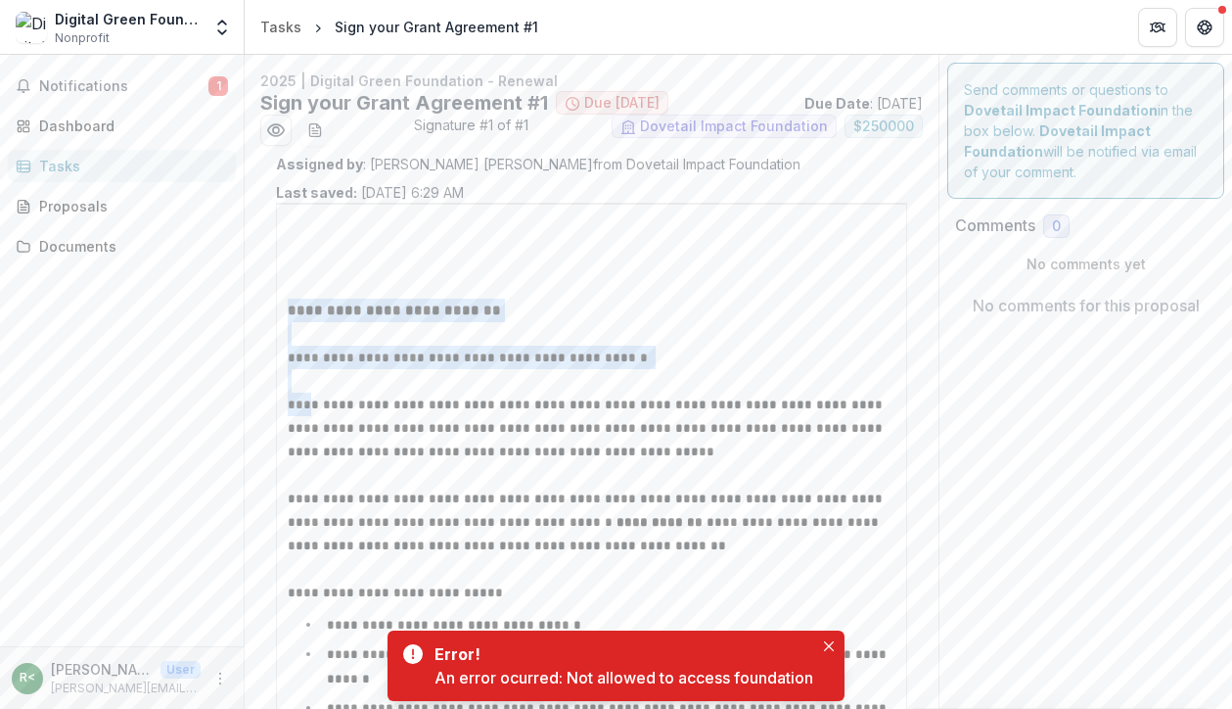
drag, startPoint x: 289, startPoint y: 294, endPoint x: 305, endPoint y: 406, distance: 113.8
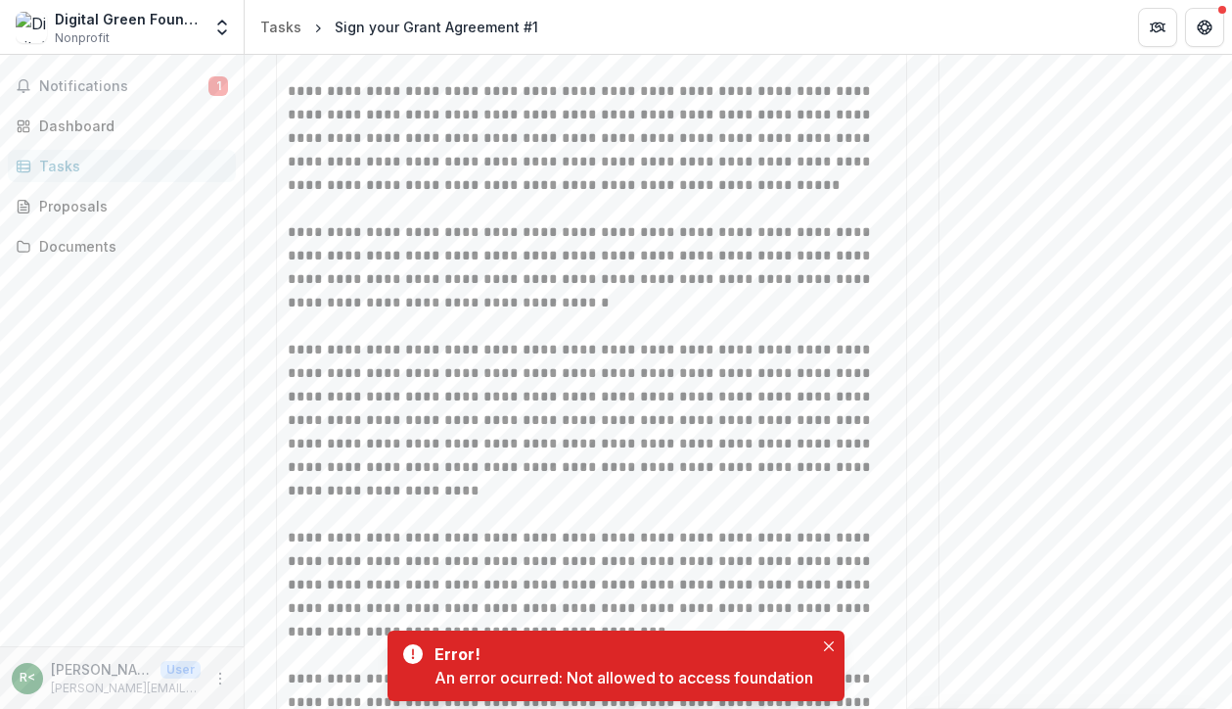
scroll to position [2021, 0]
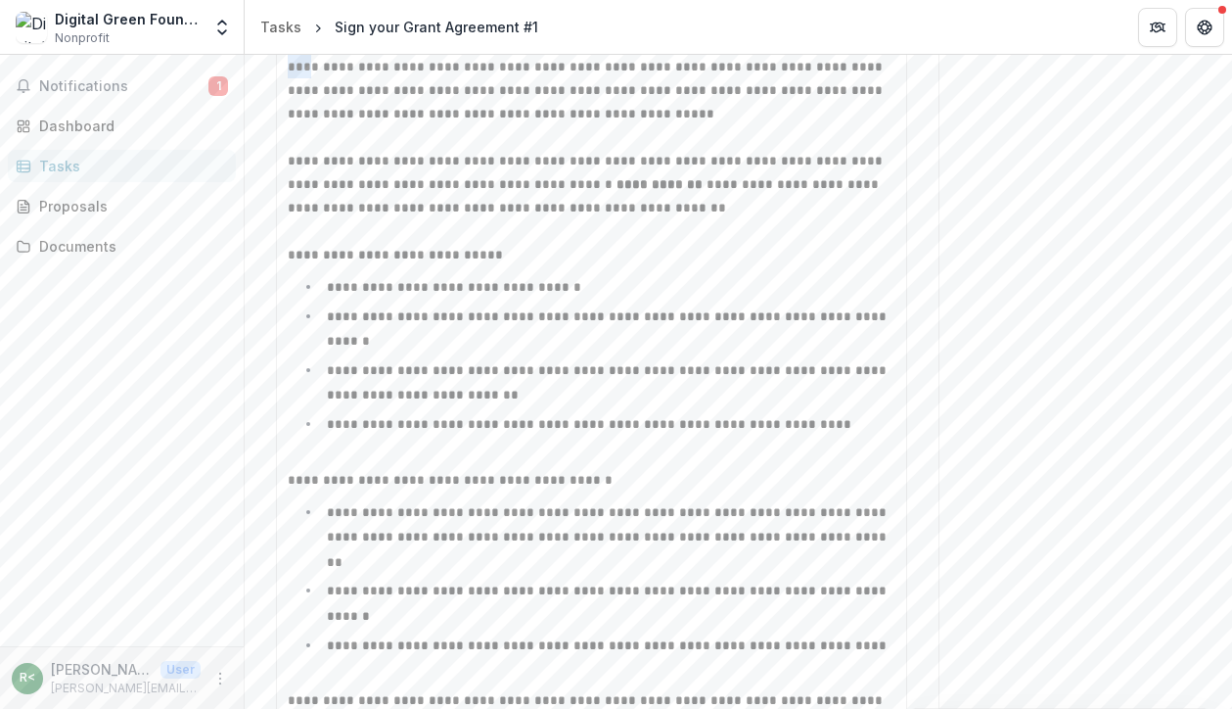
click at [398, 584] on span "**********" at bounding box center [609, 603] width 564 height 38
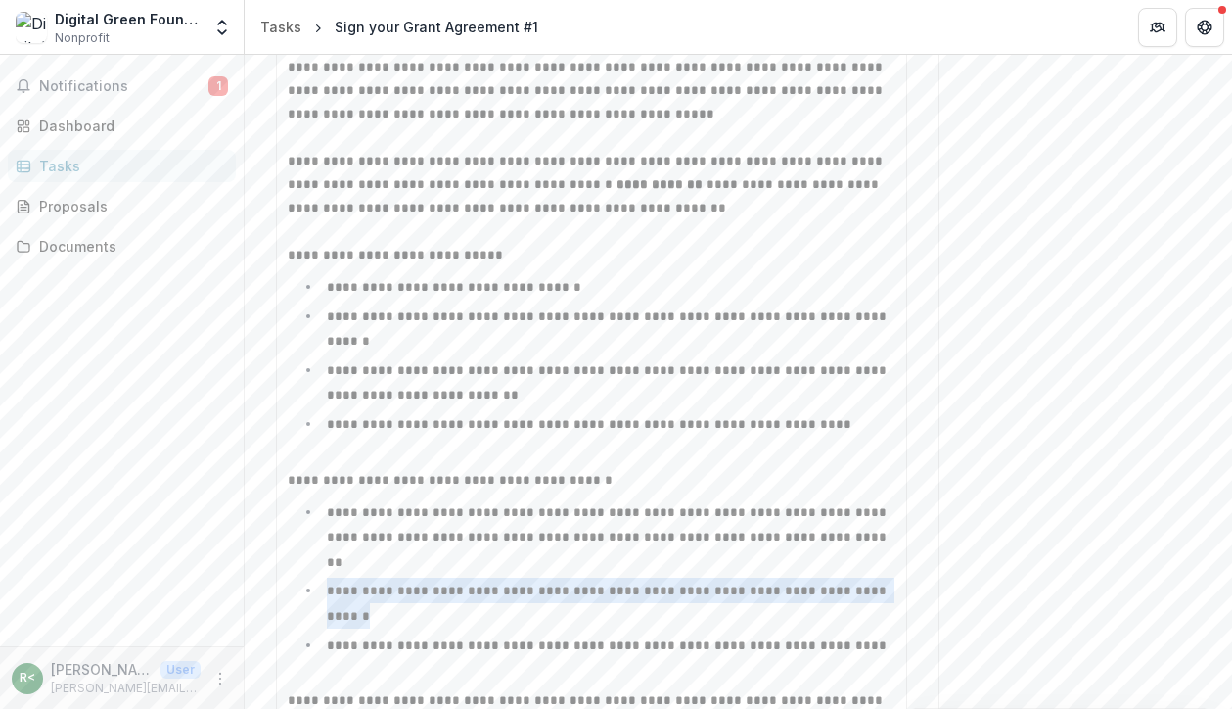
click at [398, 584] on span "**********" at bounding box center [609, 603] width 564 height 38
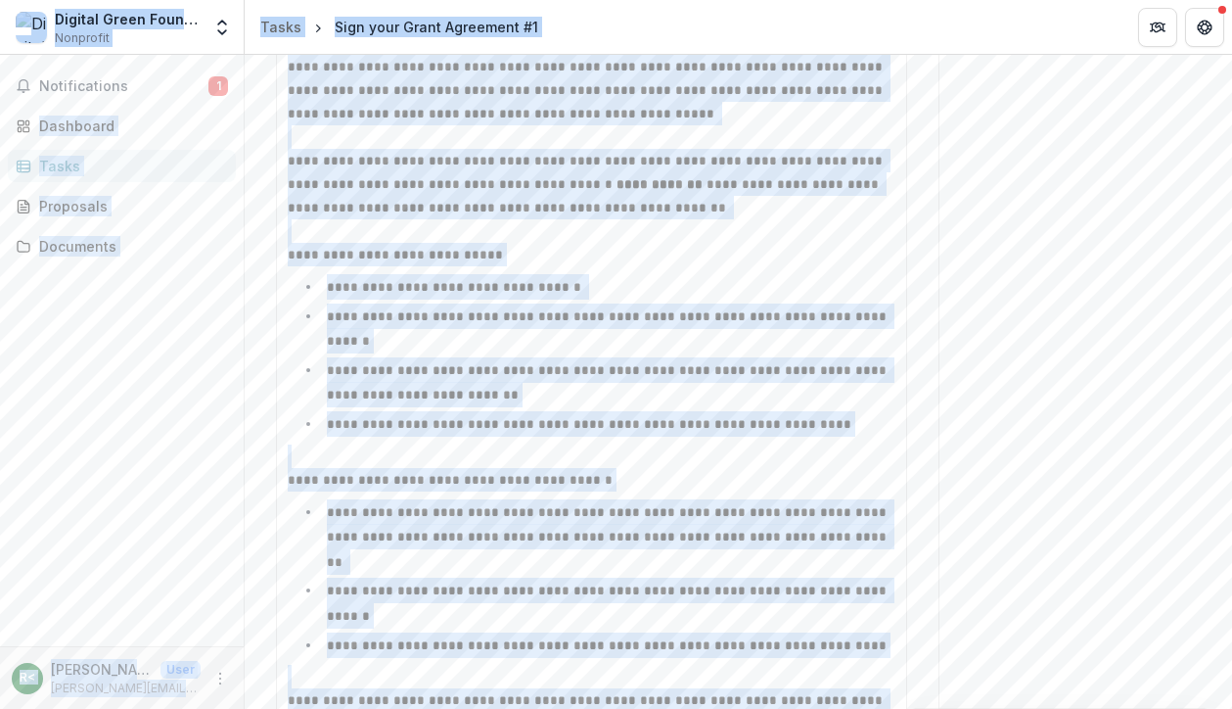
copy body "**********"
